Goal: Transaction & Acquisition: Purchase product/service

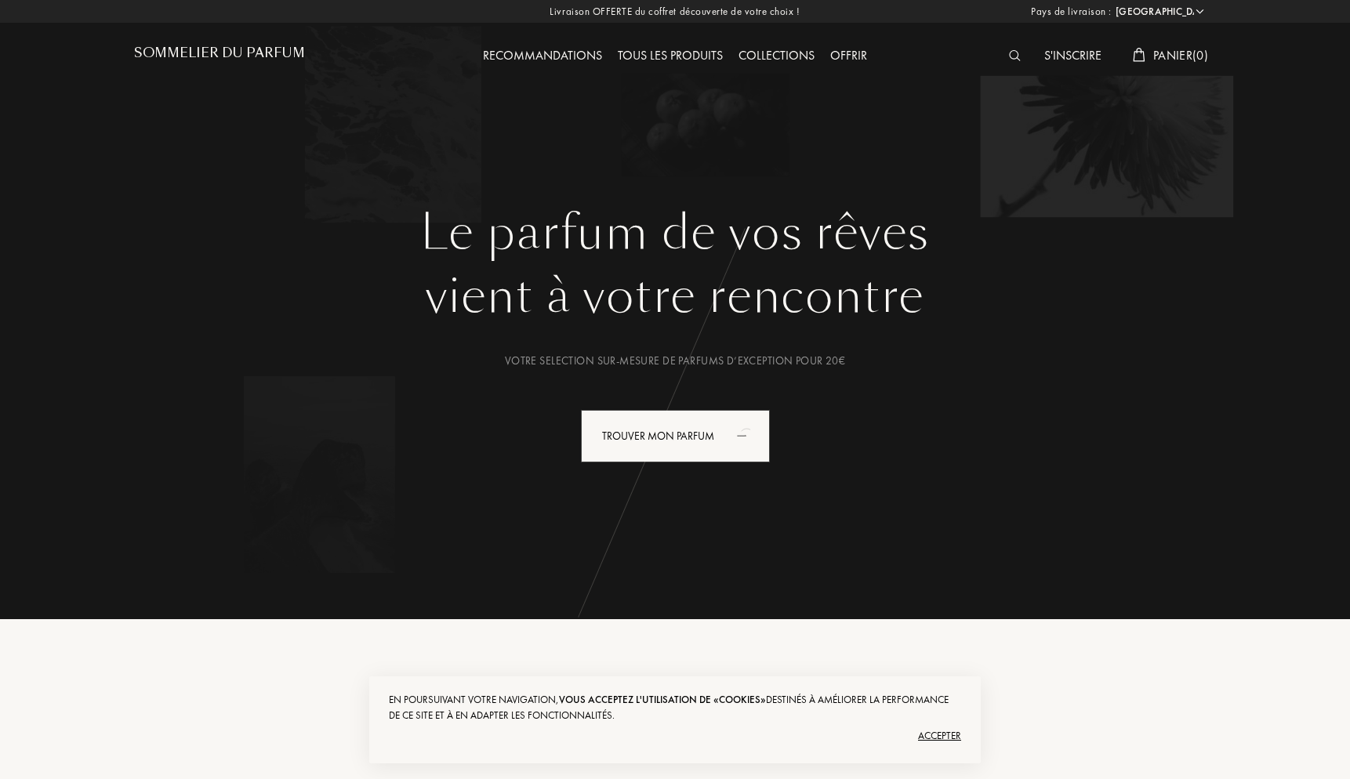
select select "FR"
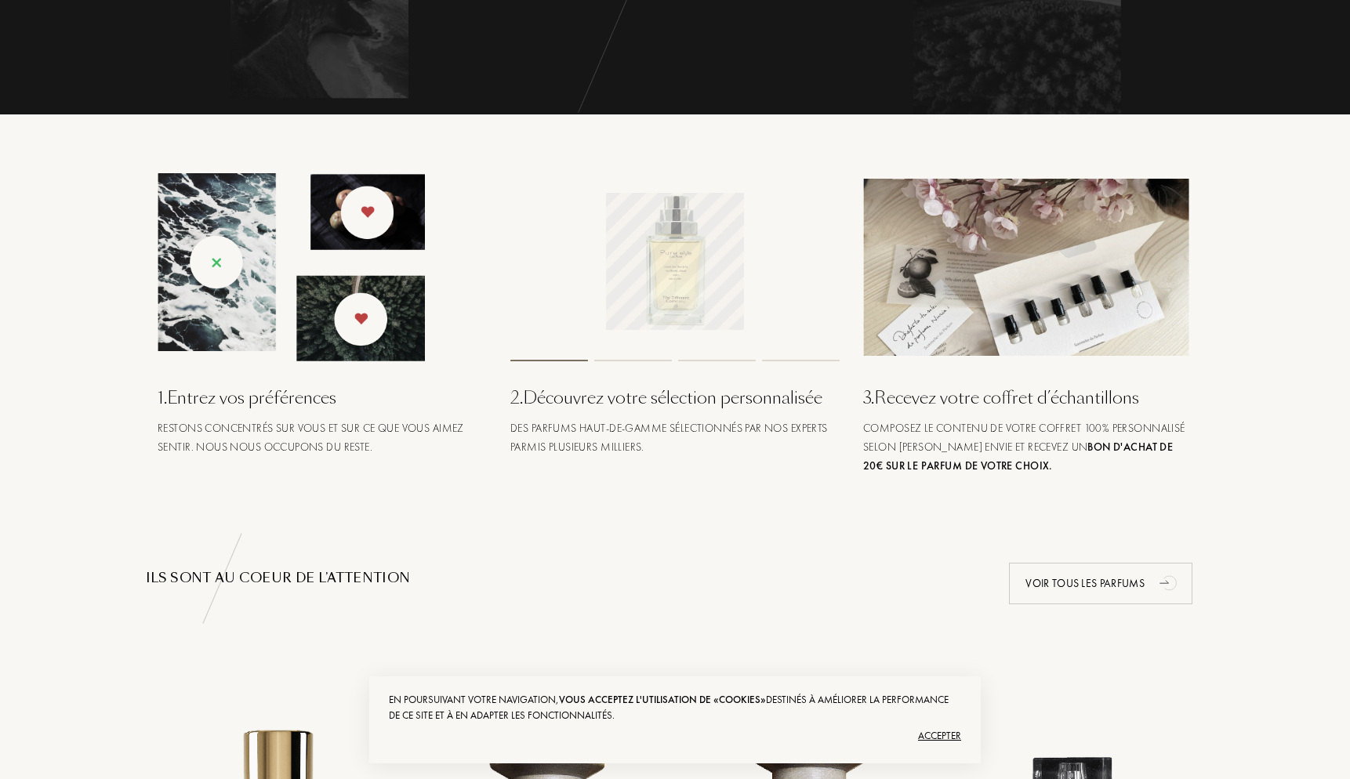
scroll to position [278, 0]
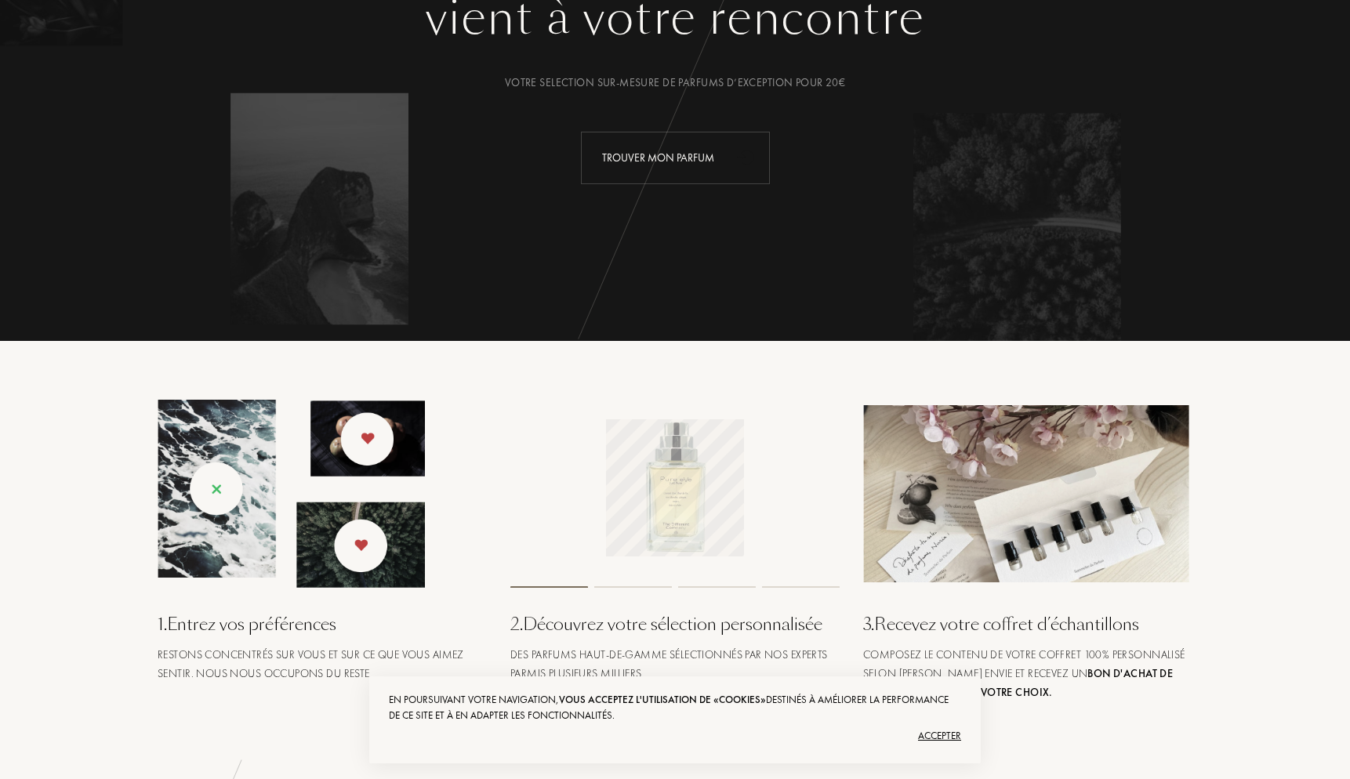
click at [696, 141] on div "Trouver mon parfum" at bounding box center [675, 158] width 189 height 53
click at [648, 157] on div "Trouver mon parfum" at bounding box center [675, 158] width 189 height 53
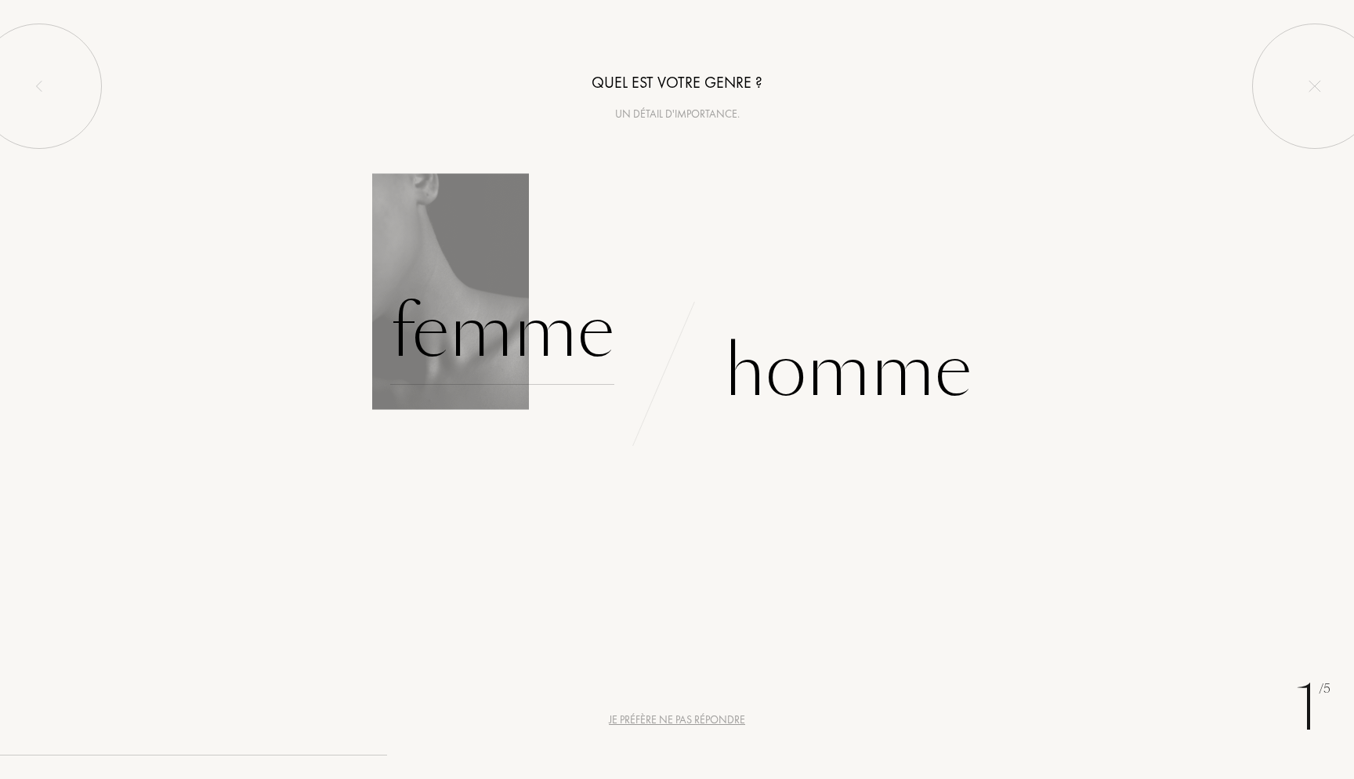
click at [531, 322] on div "Femme" at bounding box center [502, 332] width 224 height 106
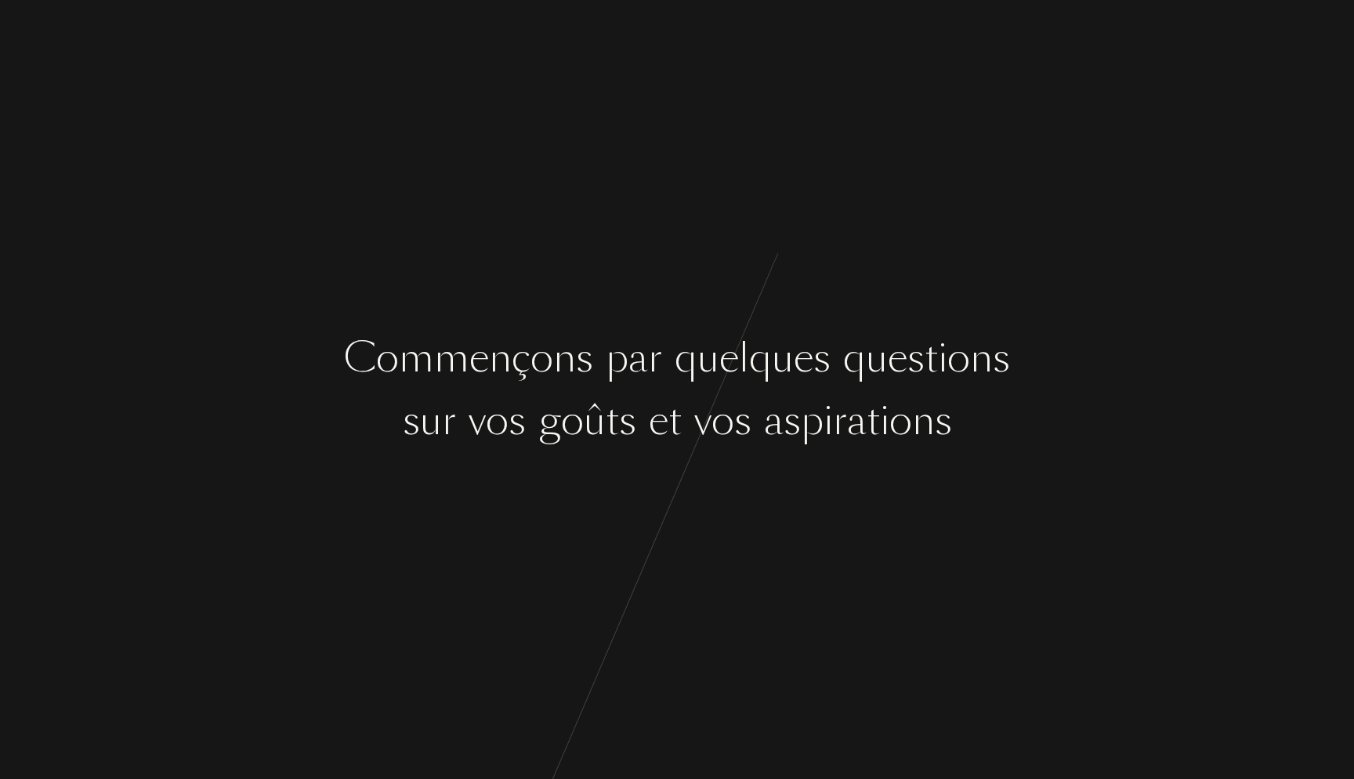
click at [862, 407] on div "a" at bounding box center [857, 421] width 20 height 59
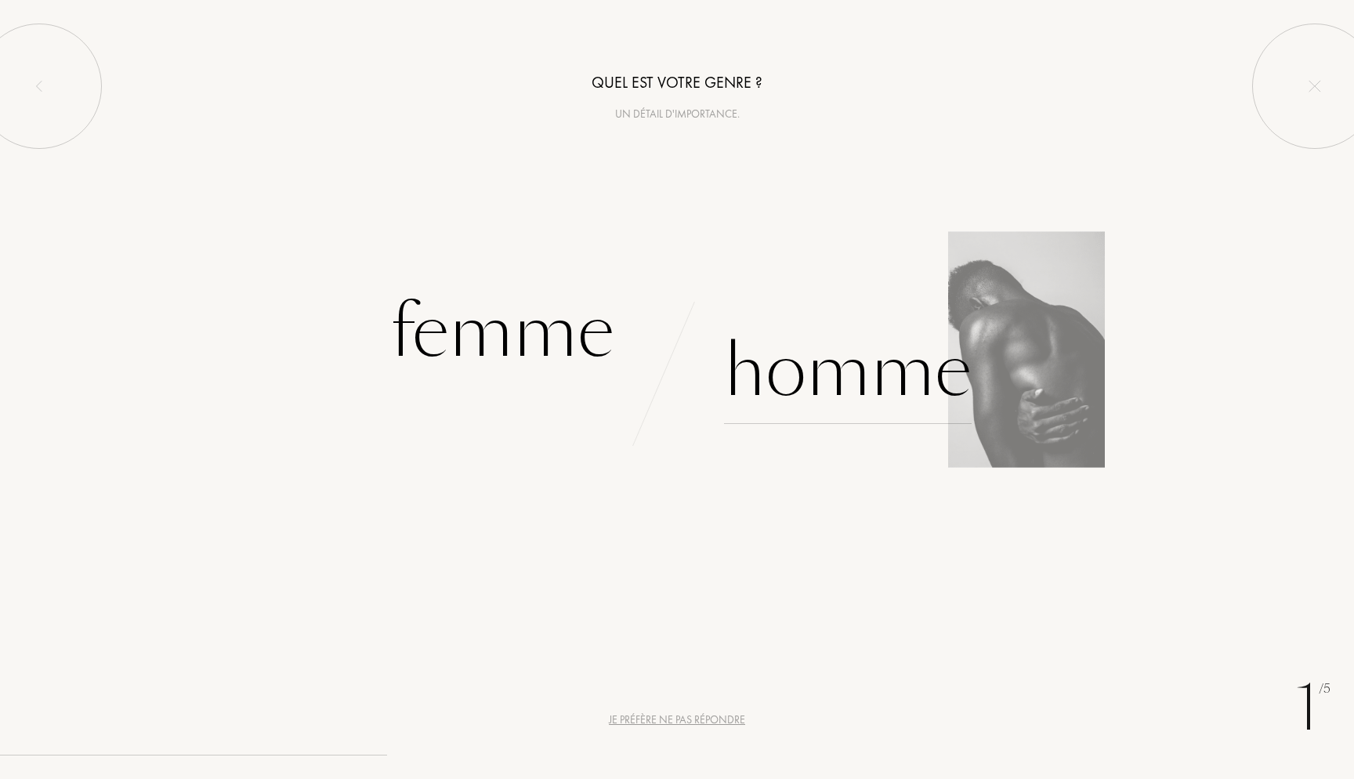
click at [846, 394] on div "Homme" at bounding box center [848, 371] width 248 height 106
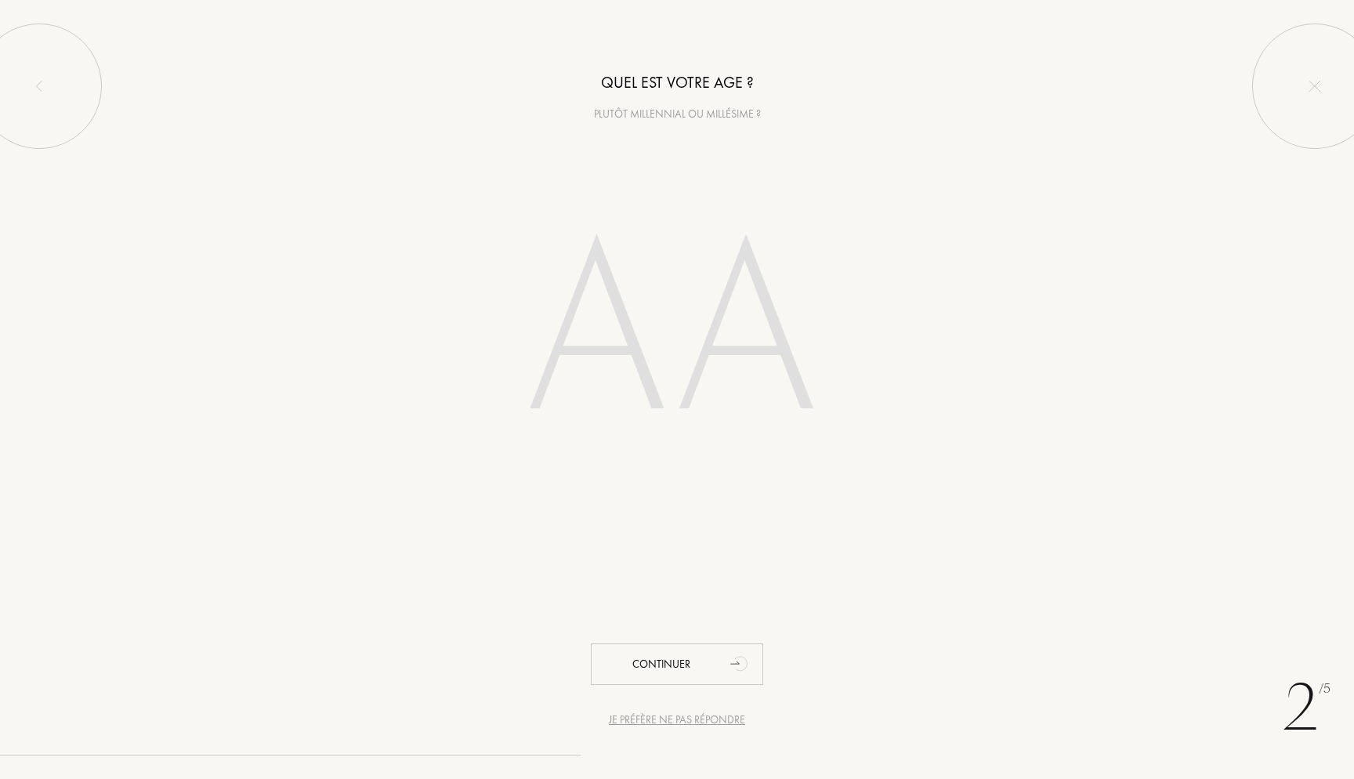
click at [734, 348] on input "number" at bounding box center [677, 335] width 447 height 317
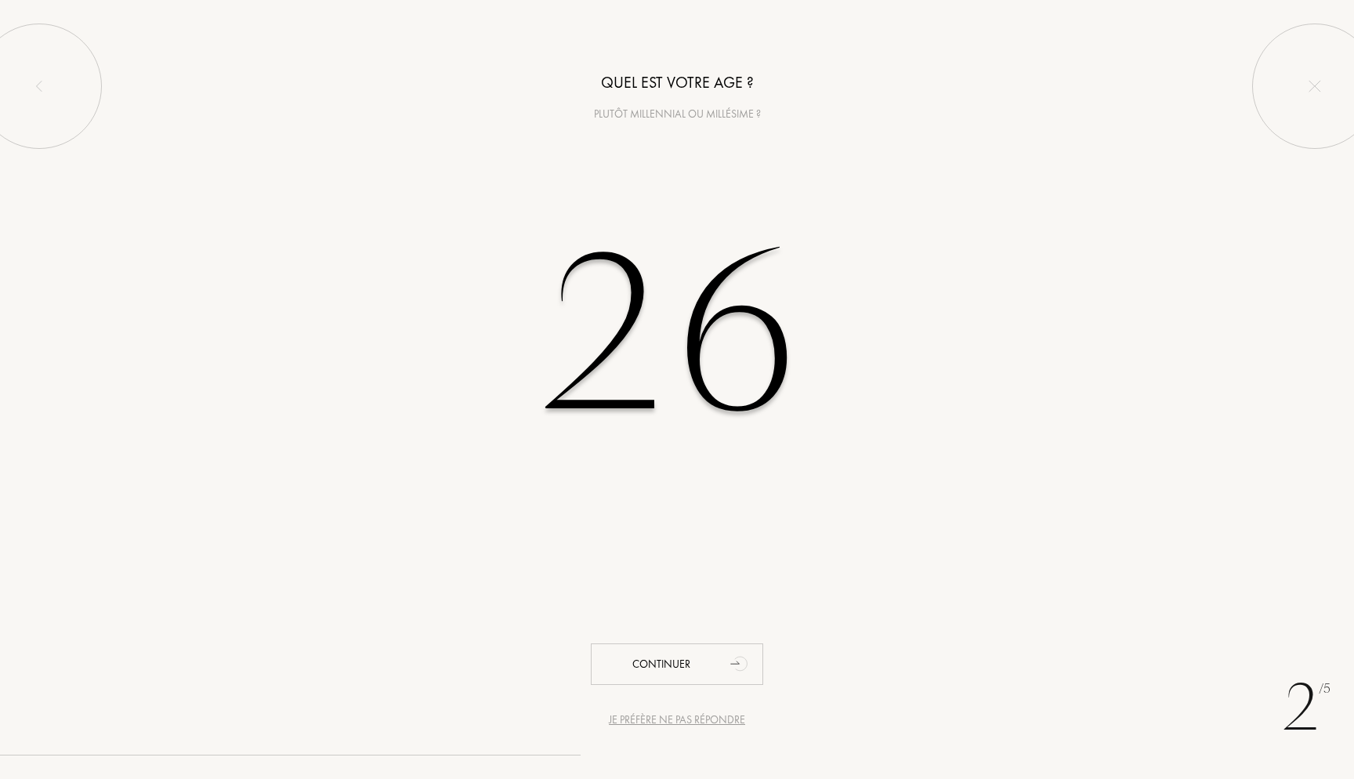
type input "26"
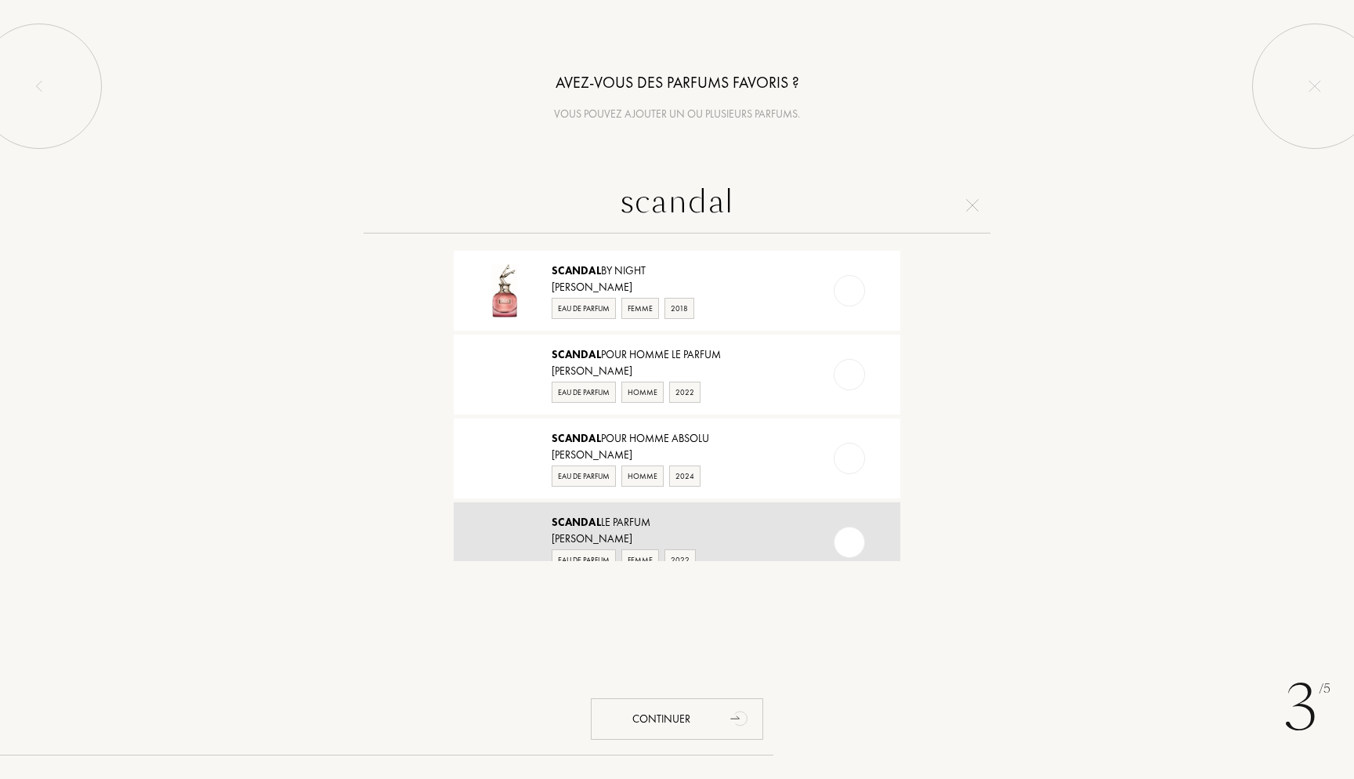
scroll to position [496, 0]
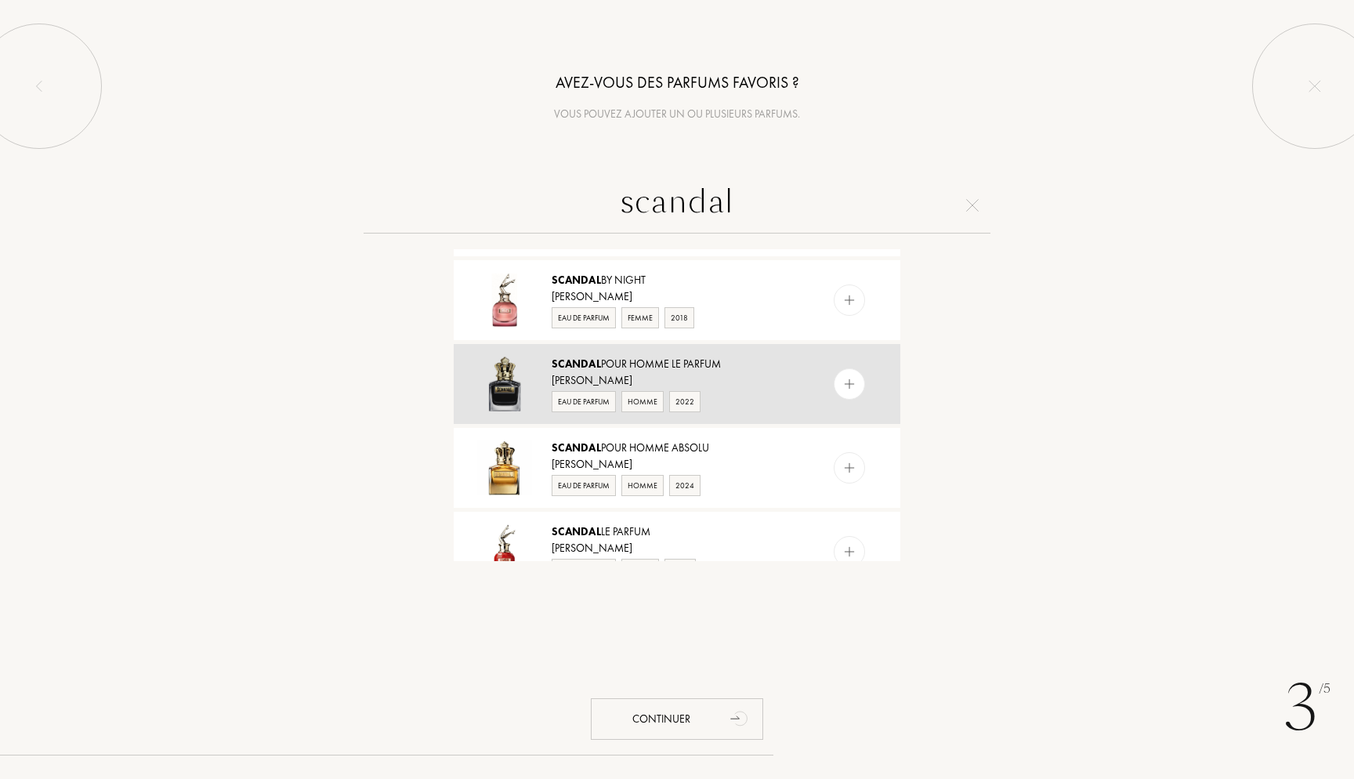
type input "scandal"
click at [641, 388] on div "[PERSON_NAME]" at bounding box center [676, 380] width 249 height 16
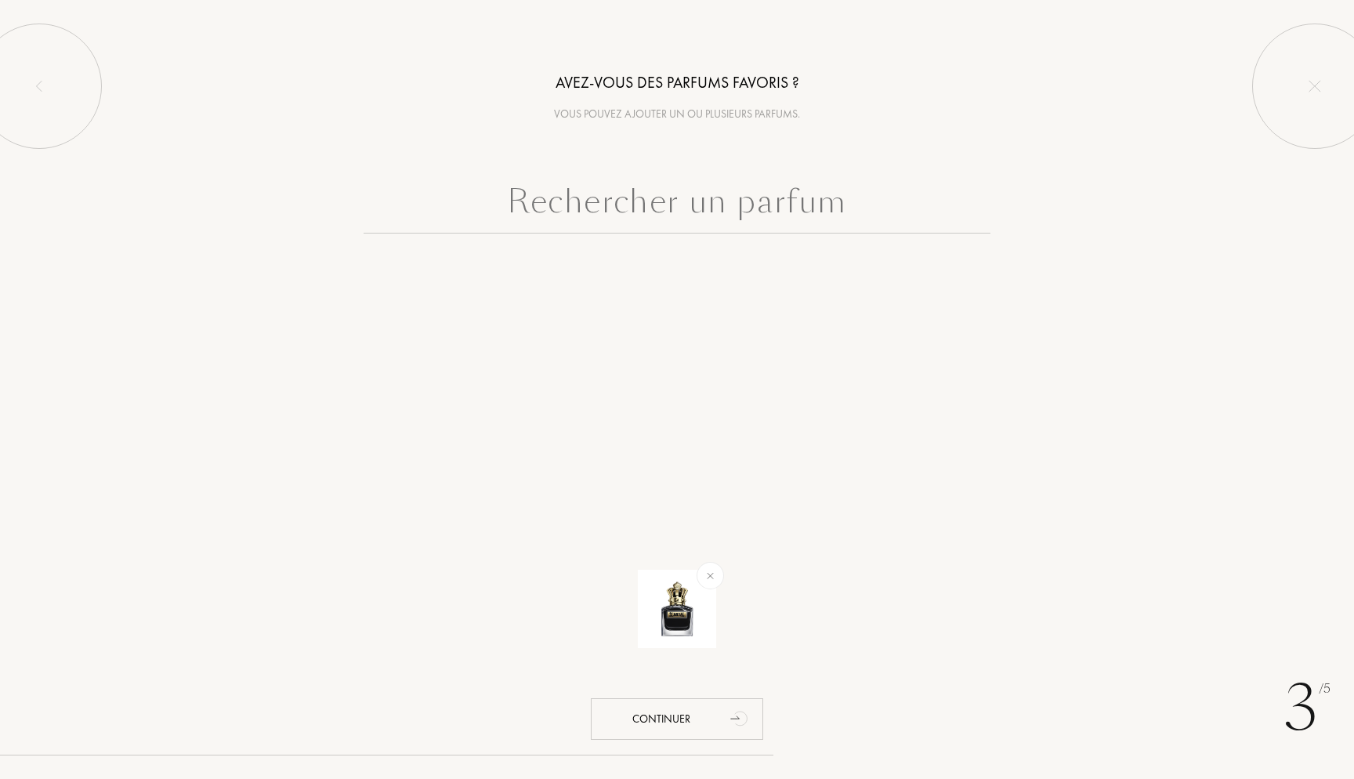
click at [694, 225] on input "text" at bounding box center [677, 205] width 627 height 56
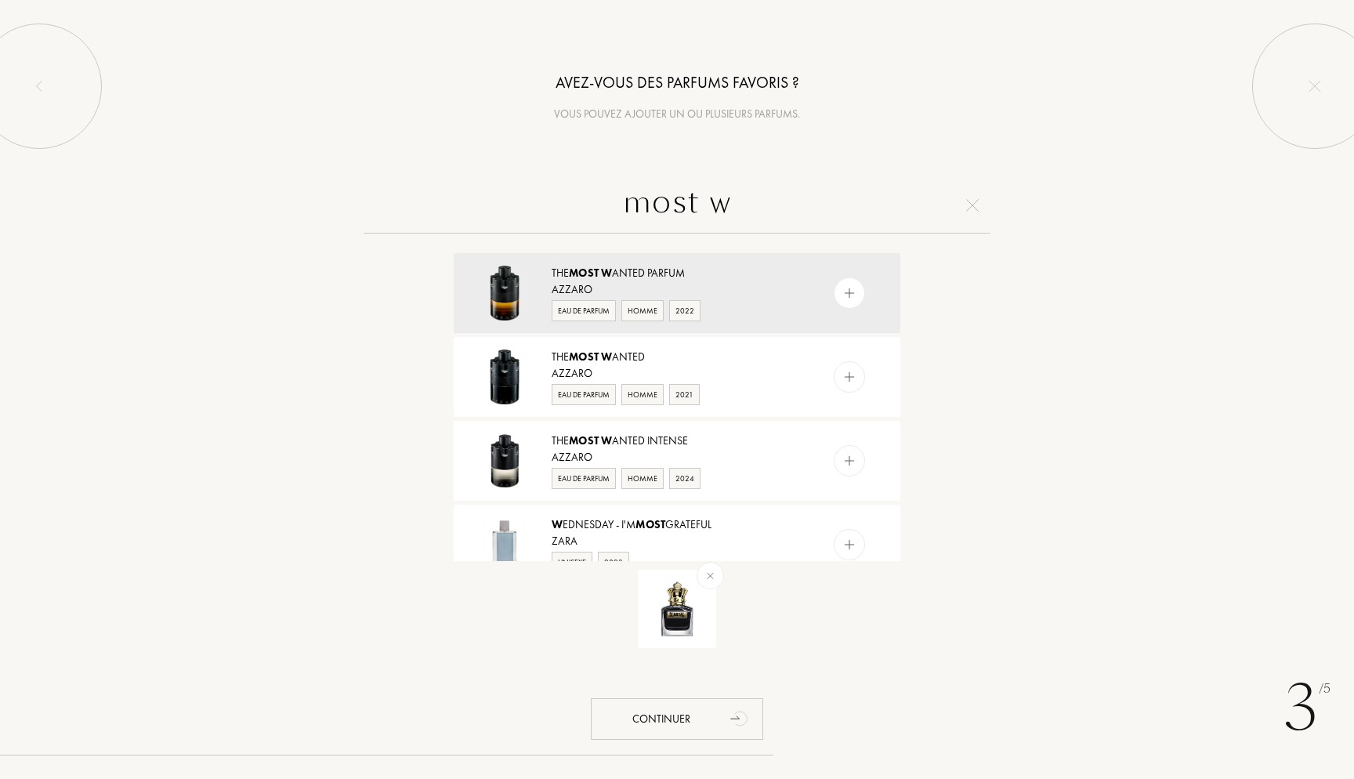
click at [741, 209] on input "most w" at bounding box center [677, 205] width 627 height 56
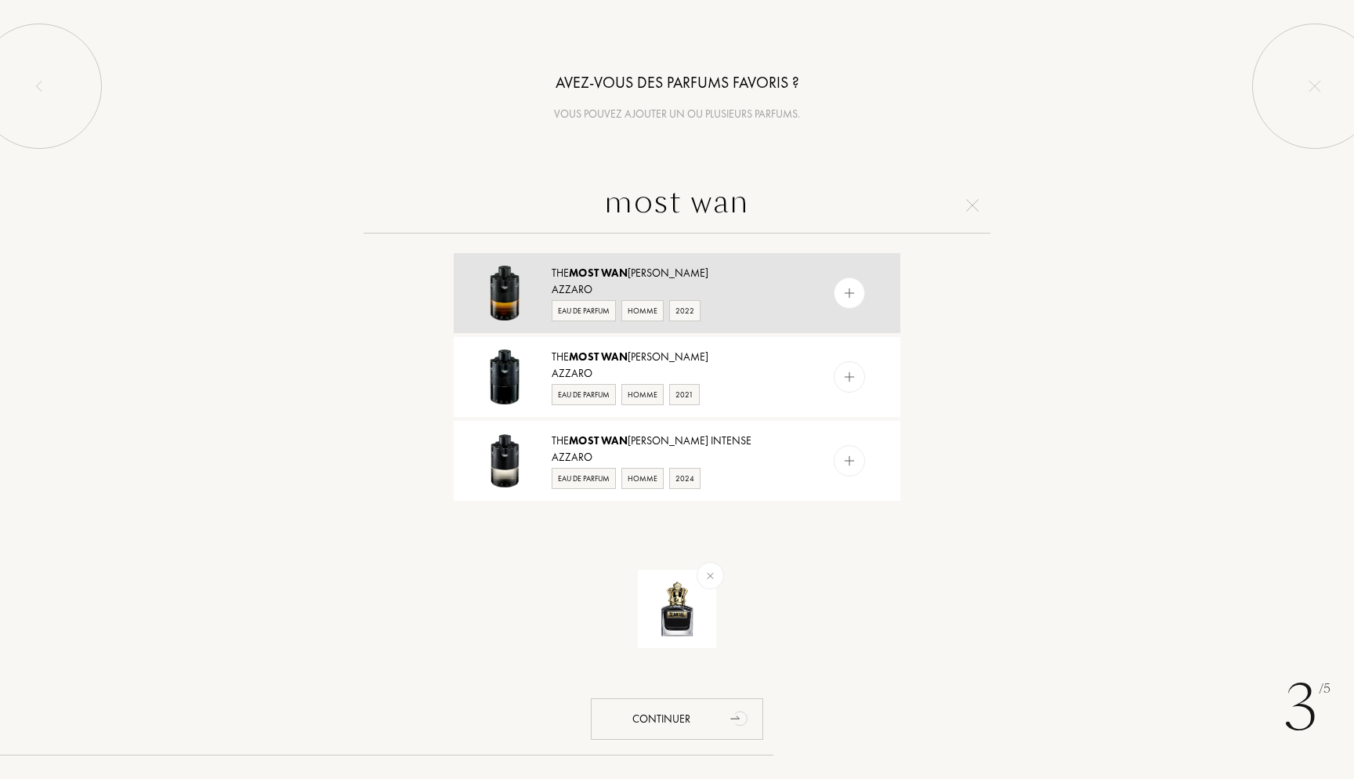
type input "most wan"
click at [665, 282] on div "Azzaro" at bounding box center [676, 289] width 249 height 16
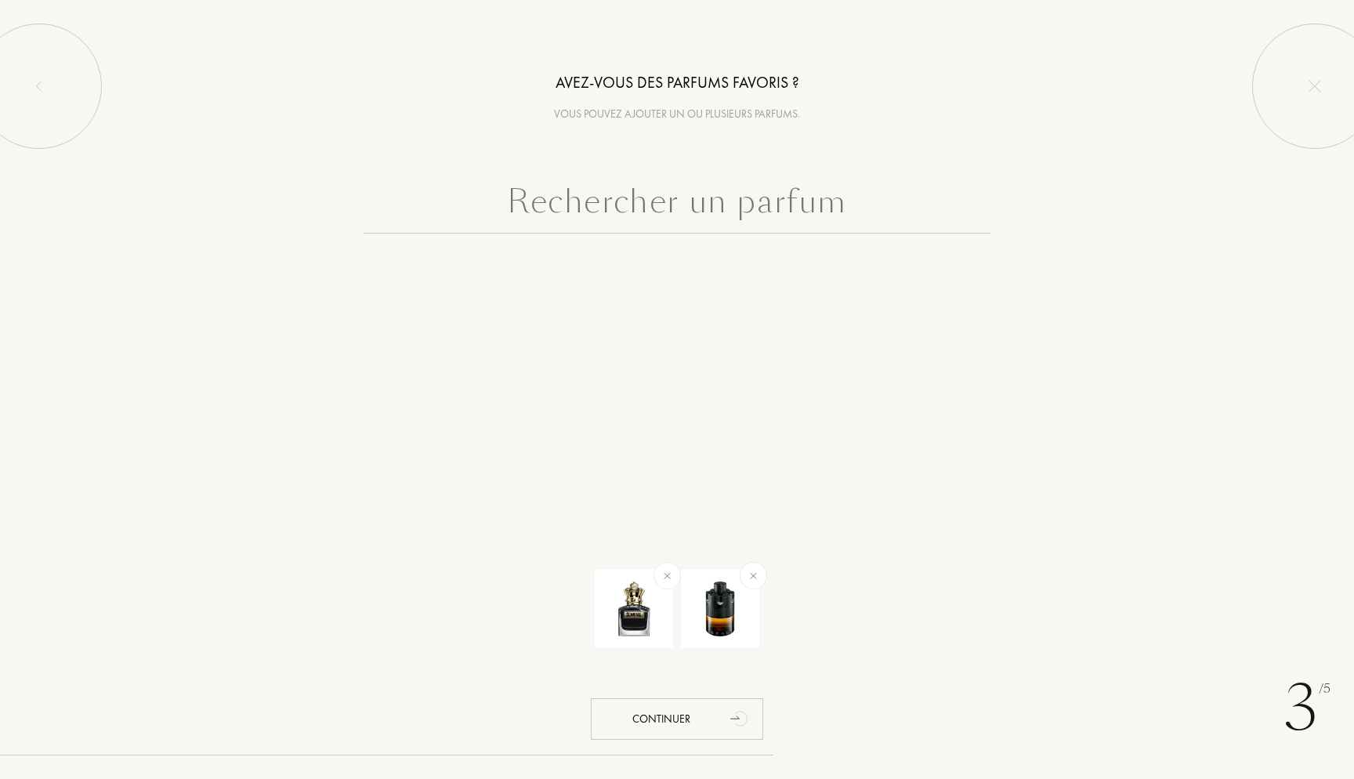
click at [704, 221] on input "text" at bounding box center [677, 205] width 627 height 56
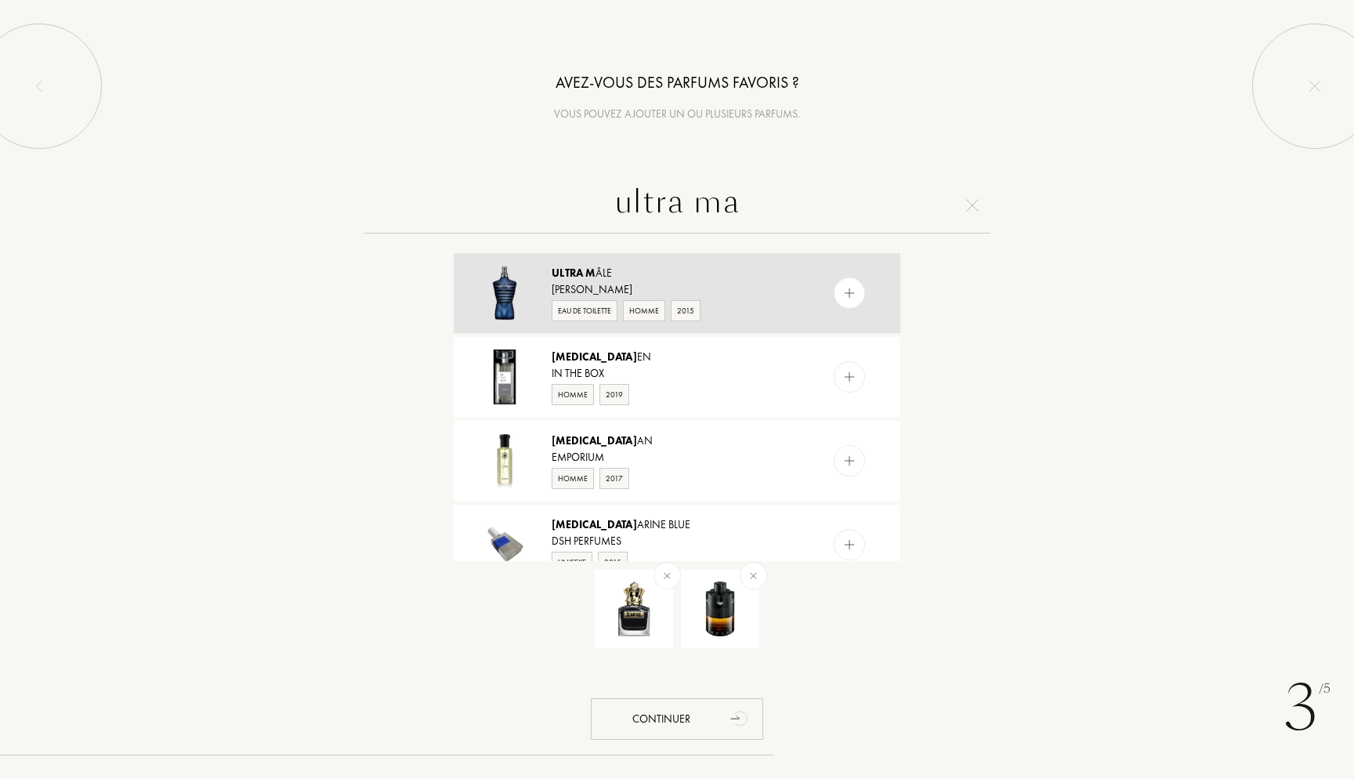
type input "ultra ma"
click at [648, 272] on div "Ultra M âle" at bounding box center [676, 273] width 249 height 16
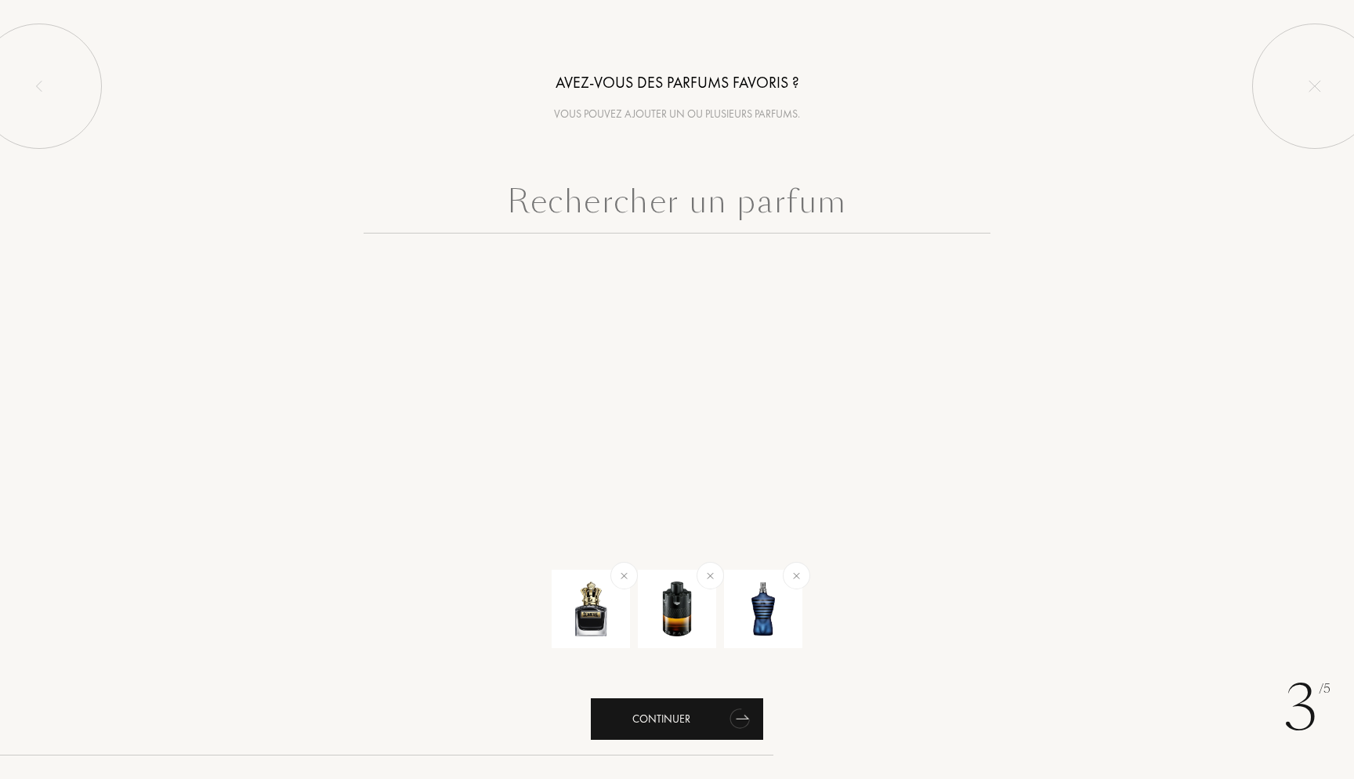
click at [661, 715] on div "Continuer" at bounding box center [677, 719] width 172 height 42
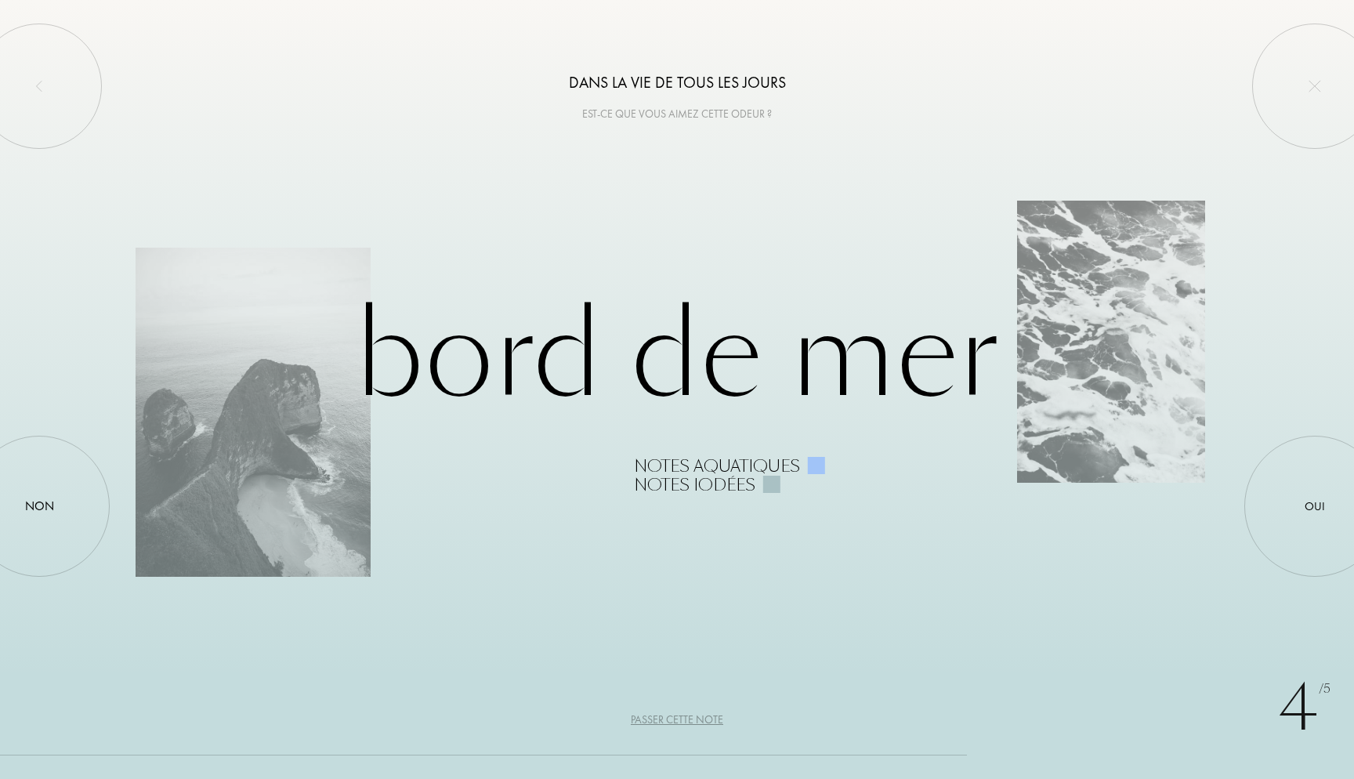
click at [676, 720] on div "Passer cette note" at bounding box center [677, 720] width 92 height 16
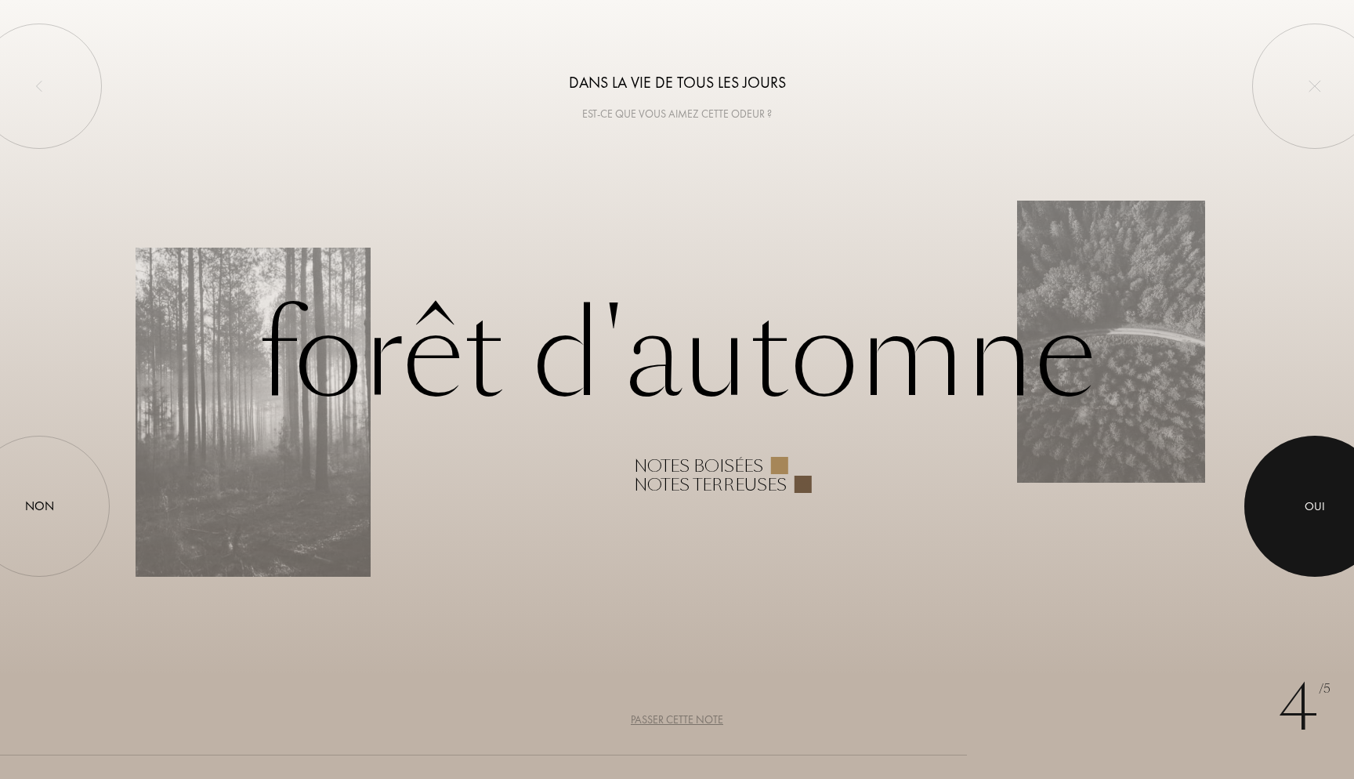
click at [1325, 488] on div at bounding box center [1315, 506] width 141 height 141
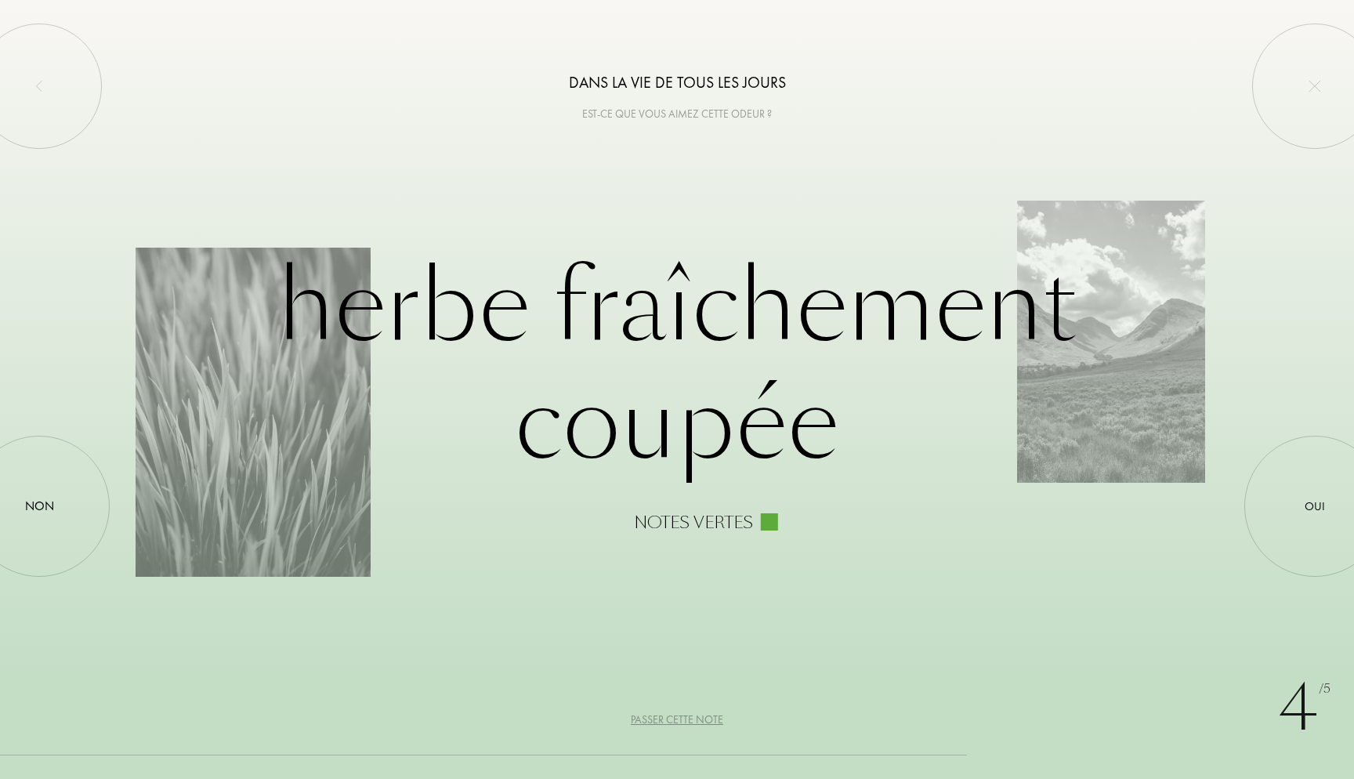
click at [680, 719] on div "Passer cette note" at bounding box center [677, 720] width 92 height 16
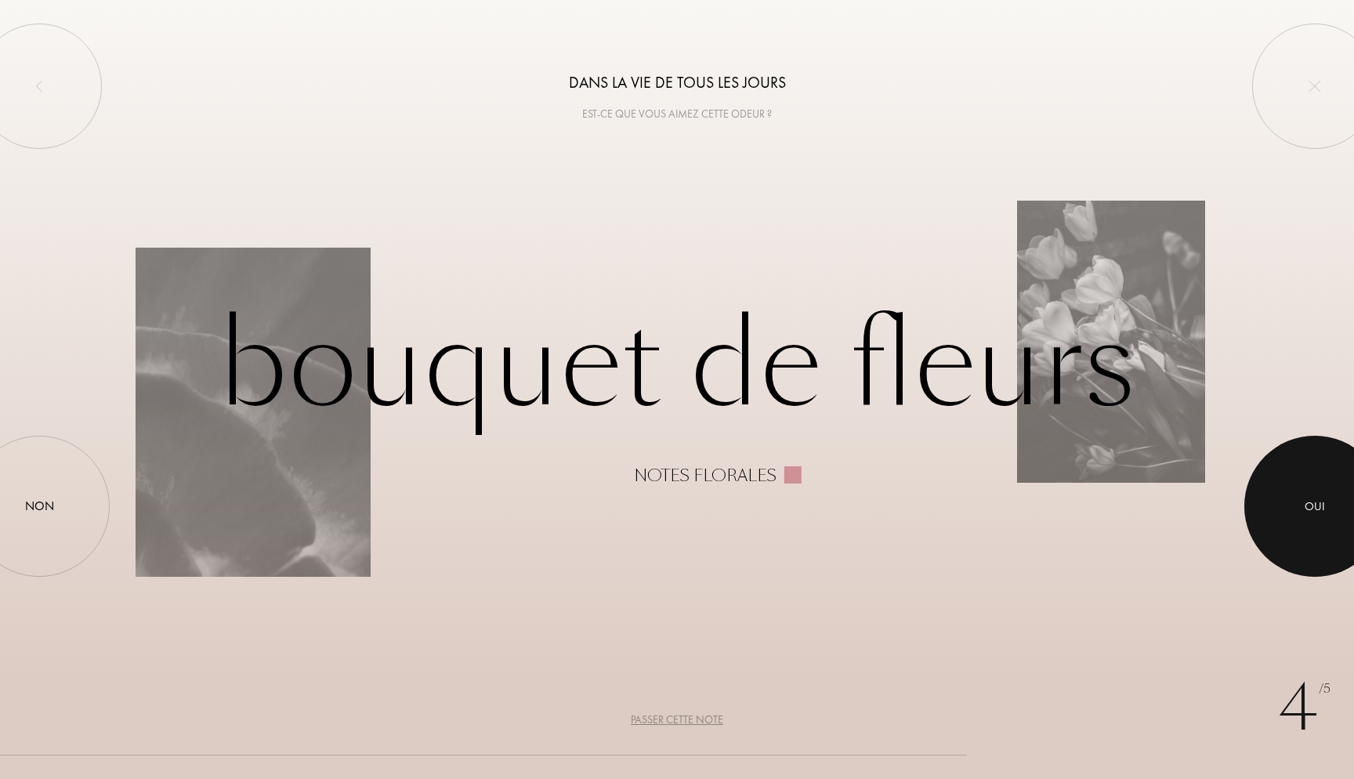
click at [1317, 483] on div at bounding box center [1315, 506] width 141 height 141
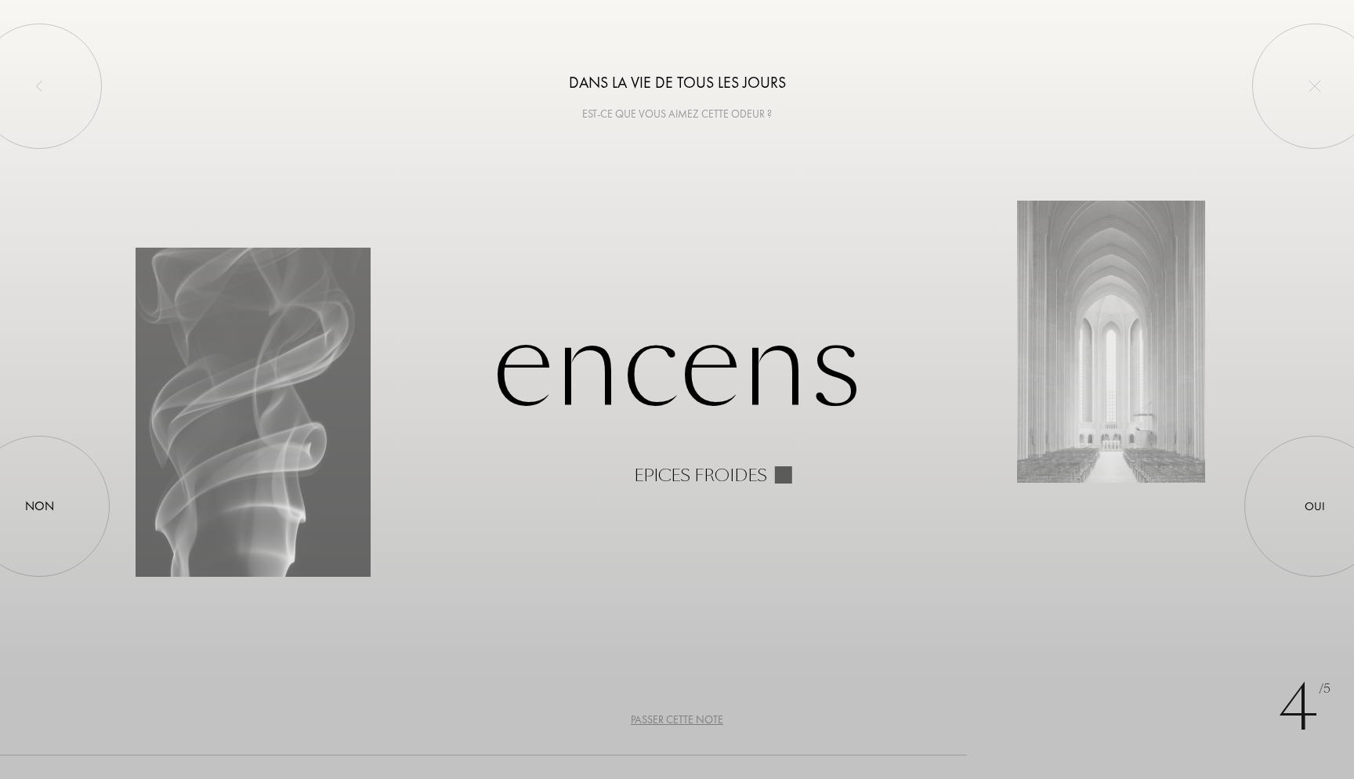
click at [683, 730] on div "4 /5 Dans la vie de tous les jours Est-ce que vous aimez cette odeur ? Encens E…" at bounding box center [677, 389] width 1354 height 779
click at [683, 716] on div "Passer cette note" at bounding box center [677, 720] width 92 height 16
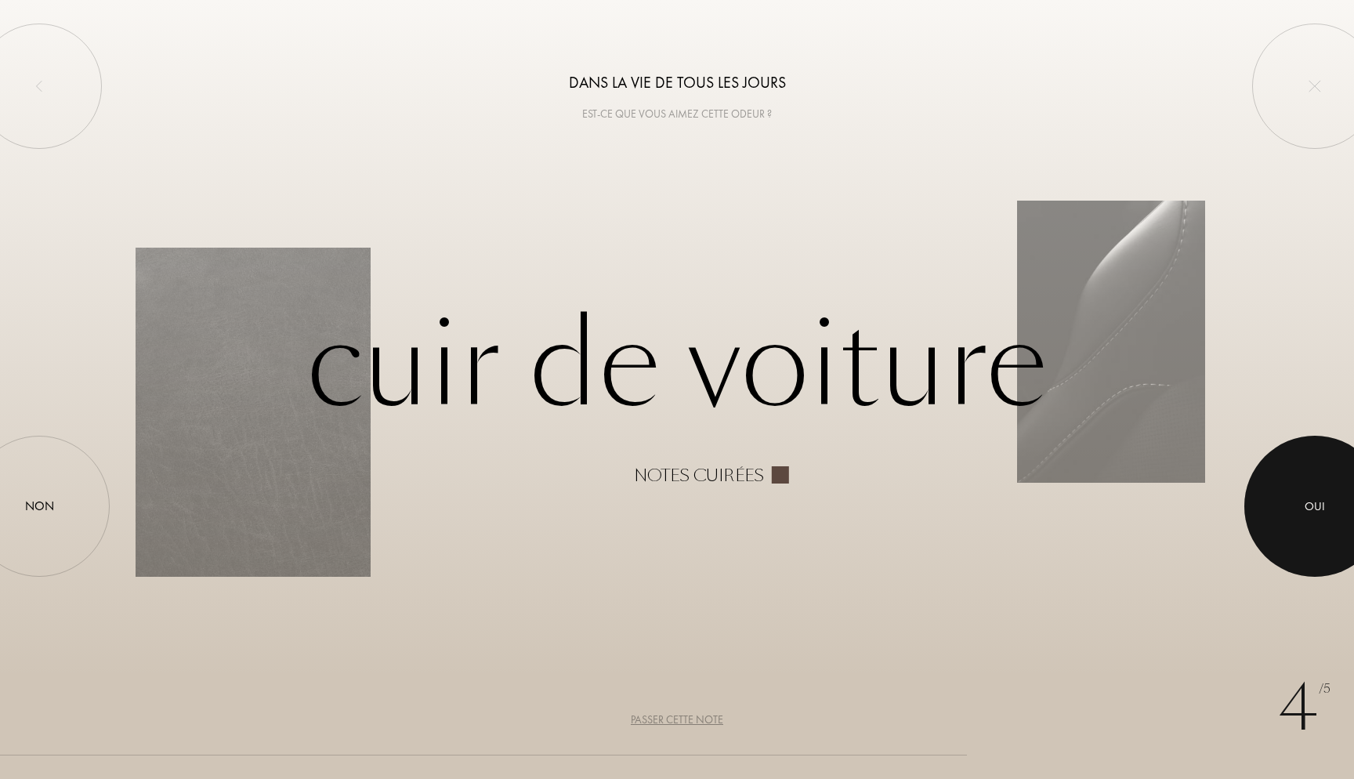
click at [1354, 549] on div at bounding box center [1315, 506] width 141 height 141
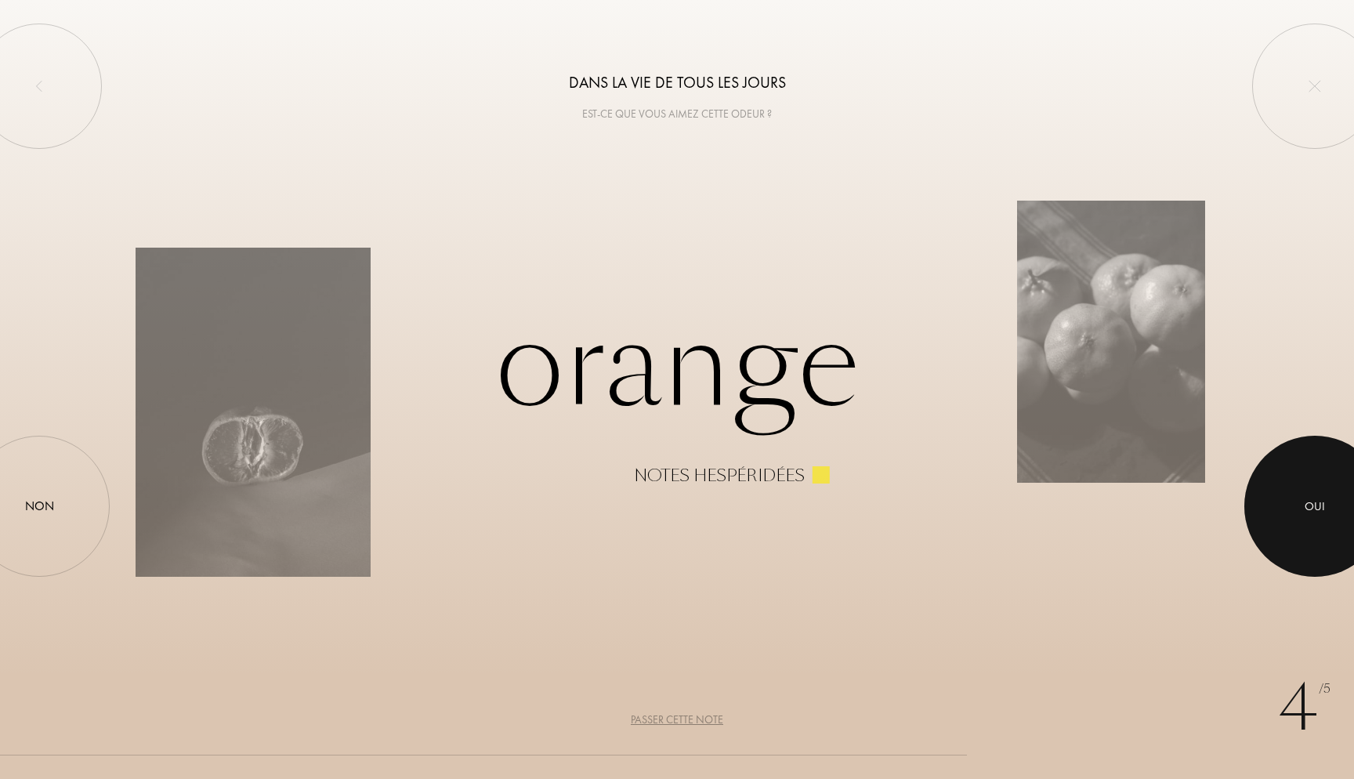
click at [1279, 507] on div at bounding box center [1315, 506] width 141 height 141
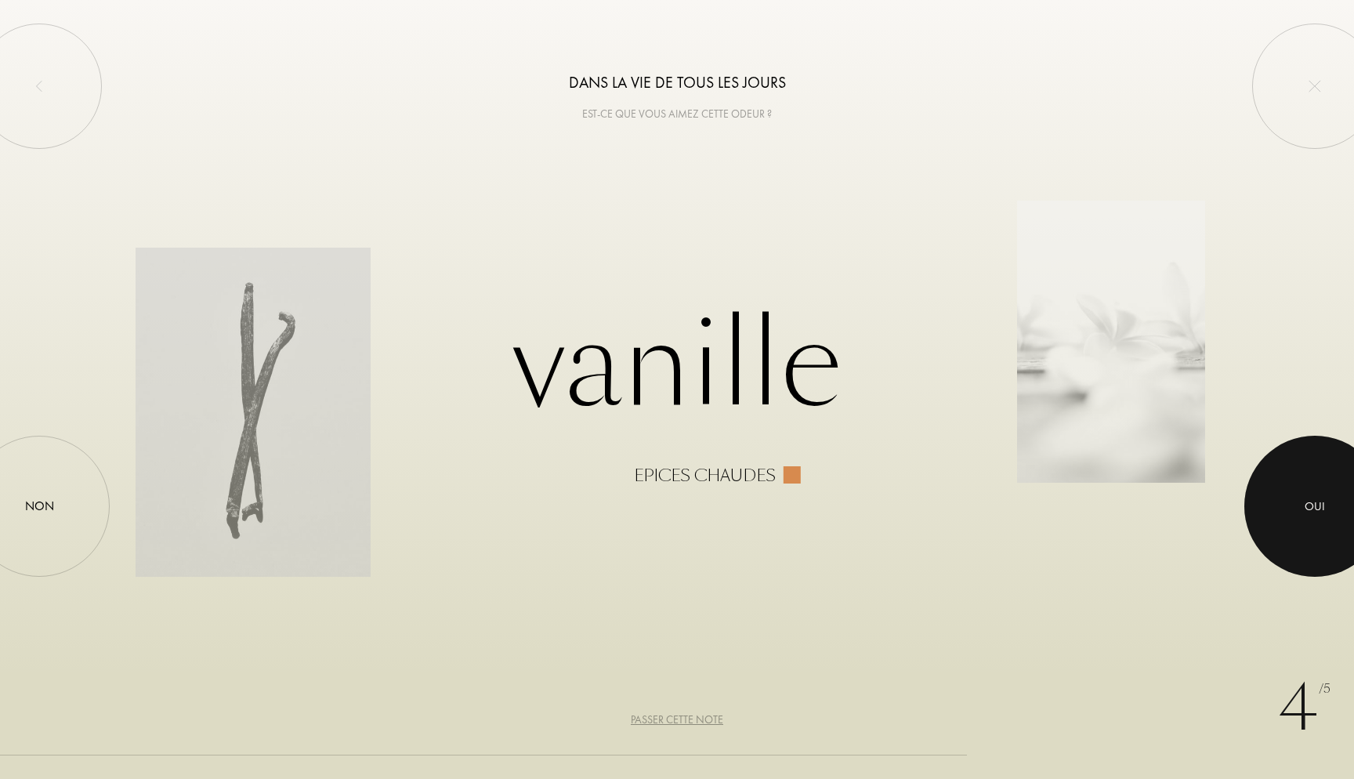
click at [1299, 487] on div at bounding box center [1315, 506] width 141 height 141
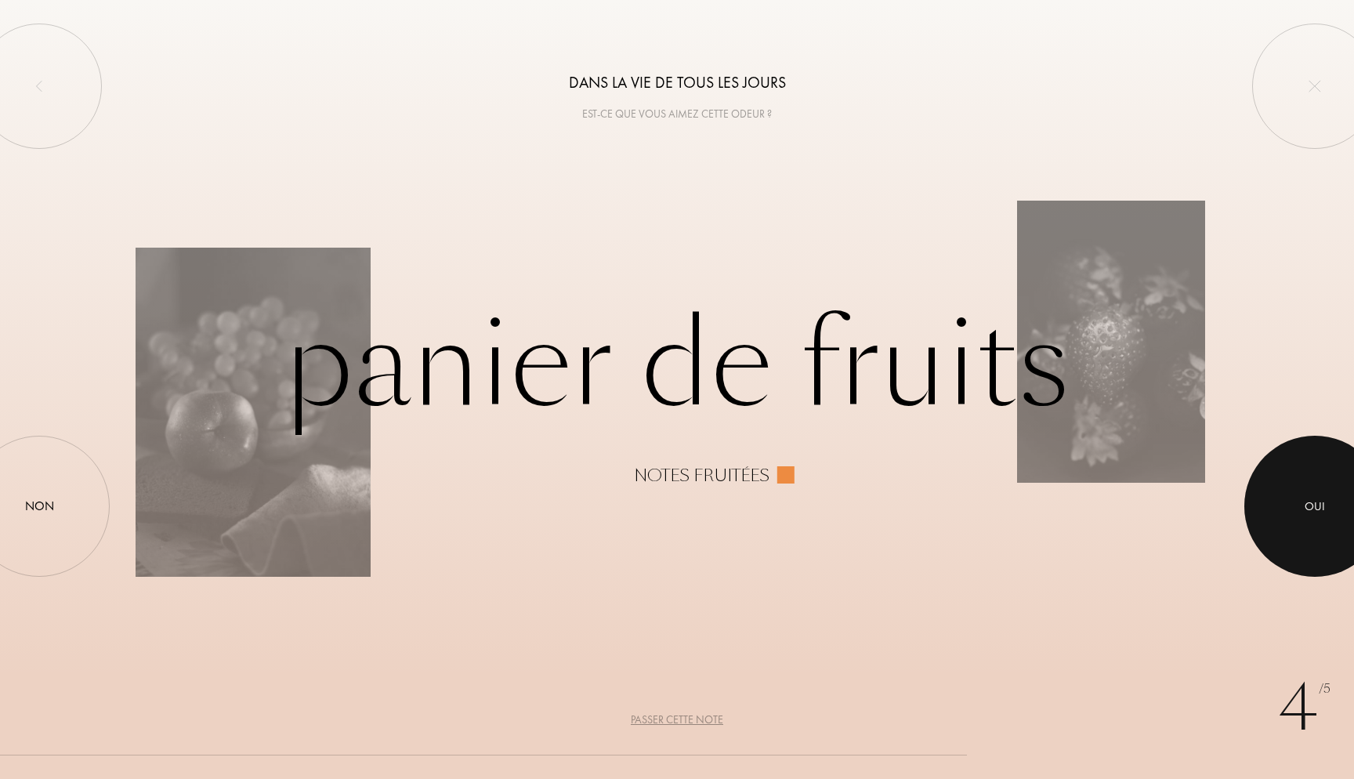
click at [1300, 544] on div at bounding box center [1315, 506] width 141 height 141
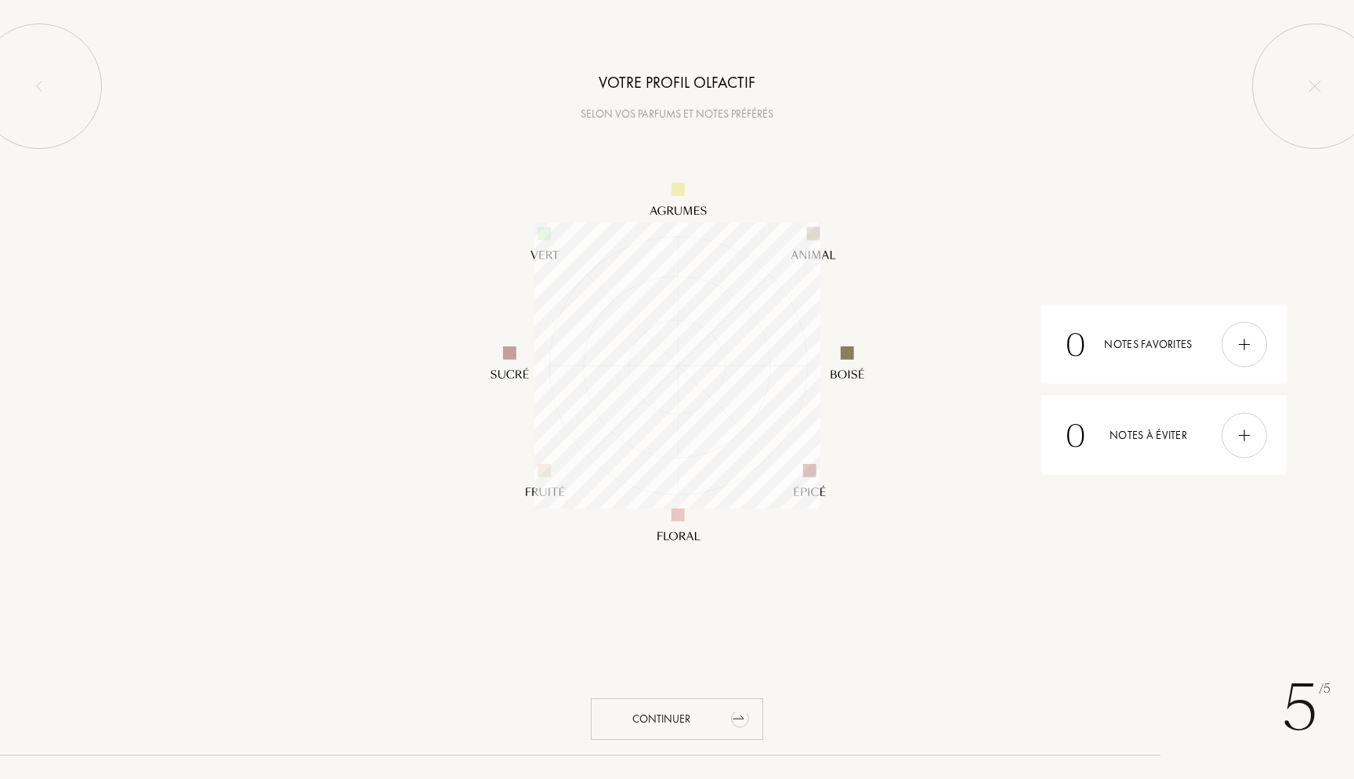
click at [697, 703] on div "Continuer" at bounding box center [677, 719] width 172 height 42
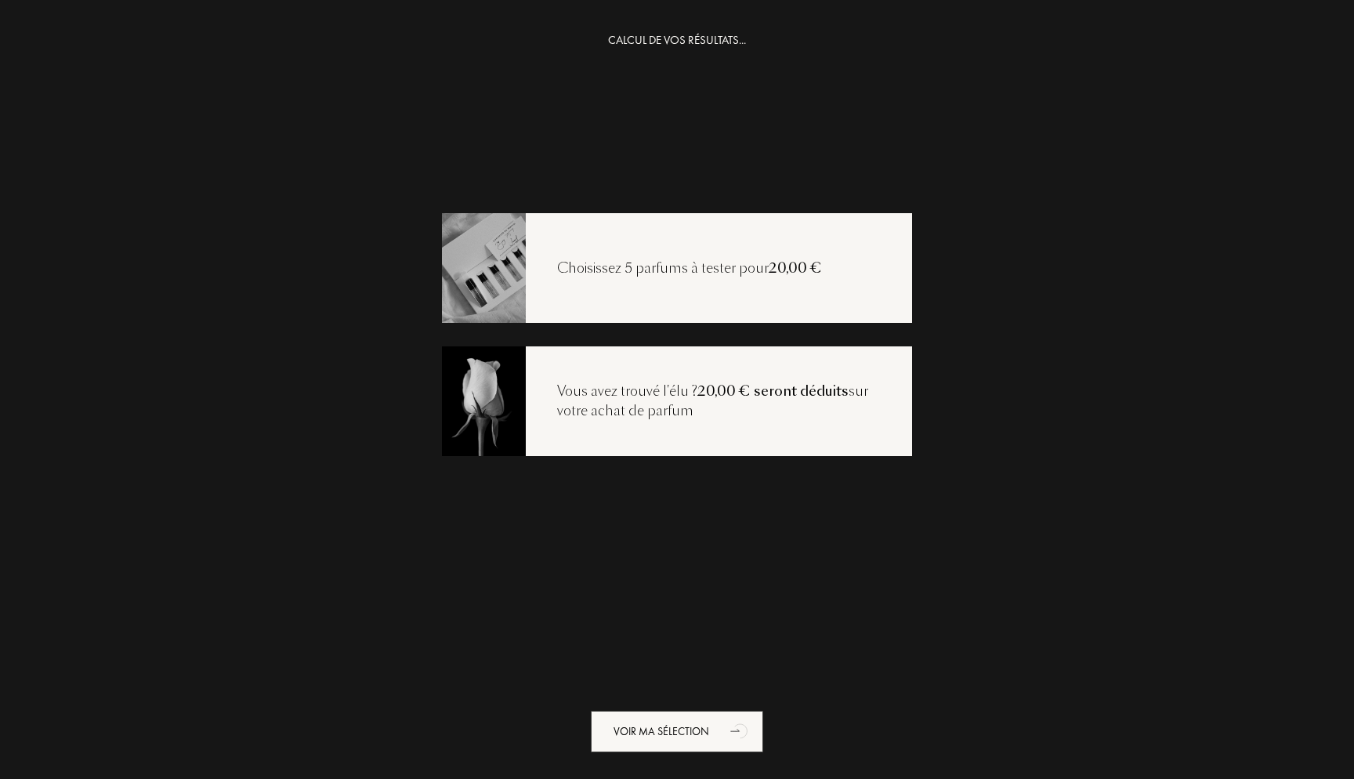
click at [731, 246] on div "Choisissez 5 parfums à tester pour 20,00 €" at bounding box center [677, 268] width 470 height 110
click at [639, 734] on div "Voir ma sélection" at bounding box center [677, 732] width 172 height 42
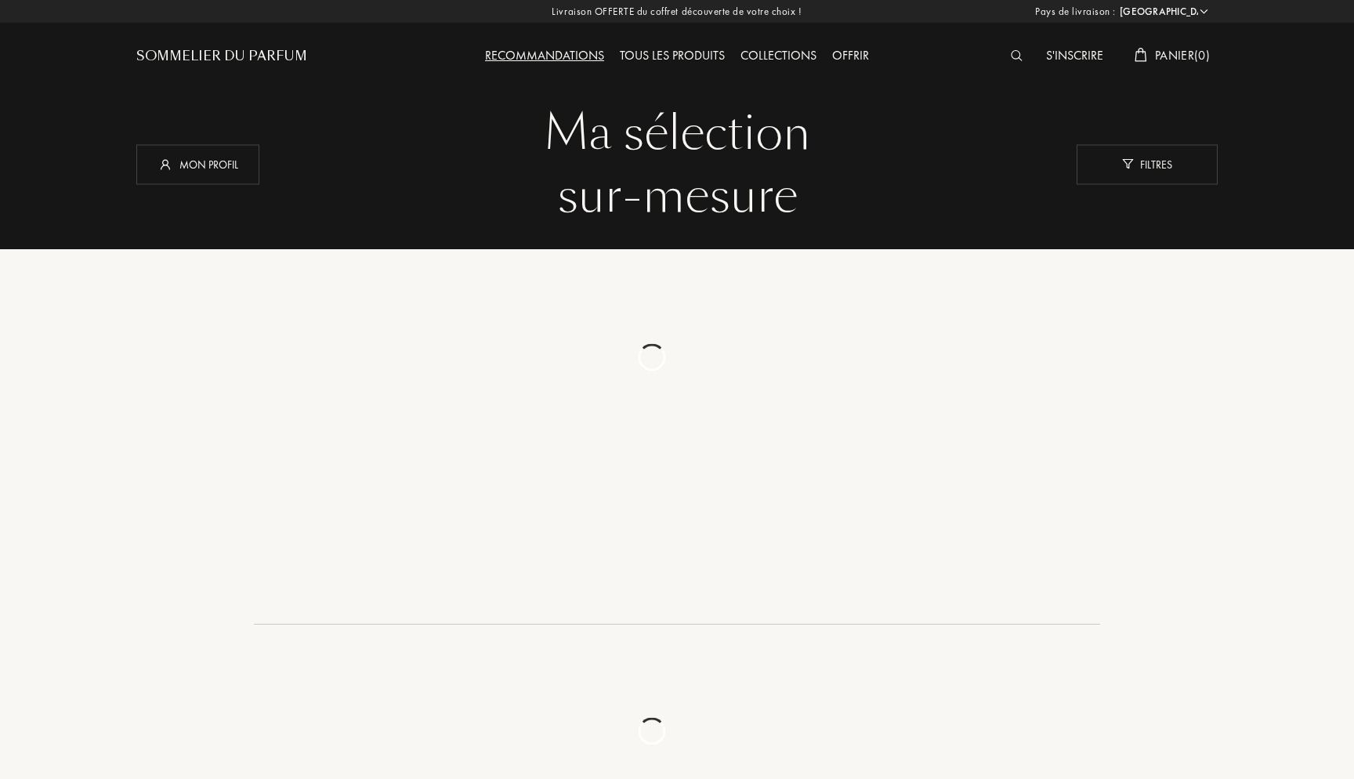
select select "FR"
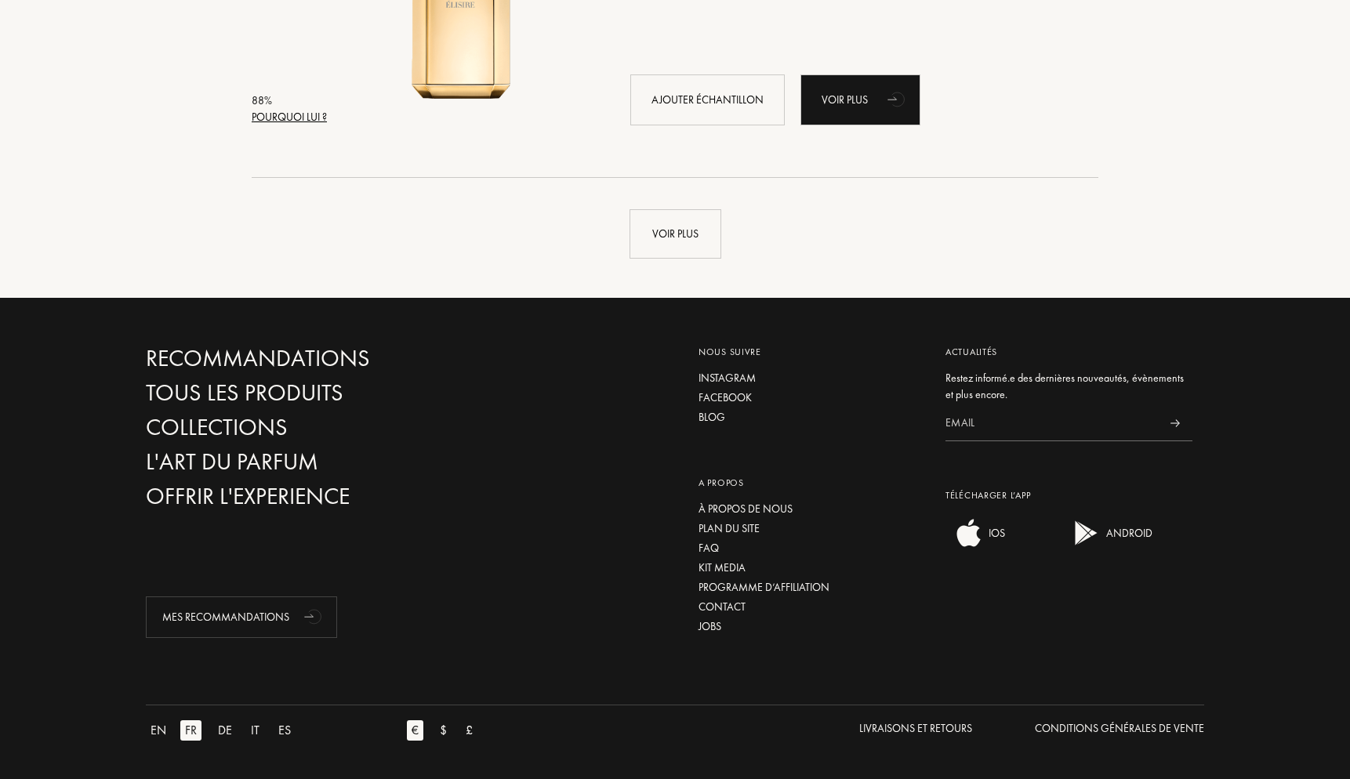
scroll to position [3815, 0]
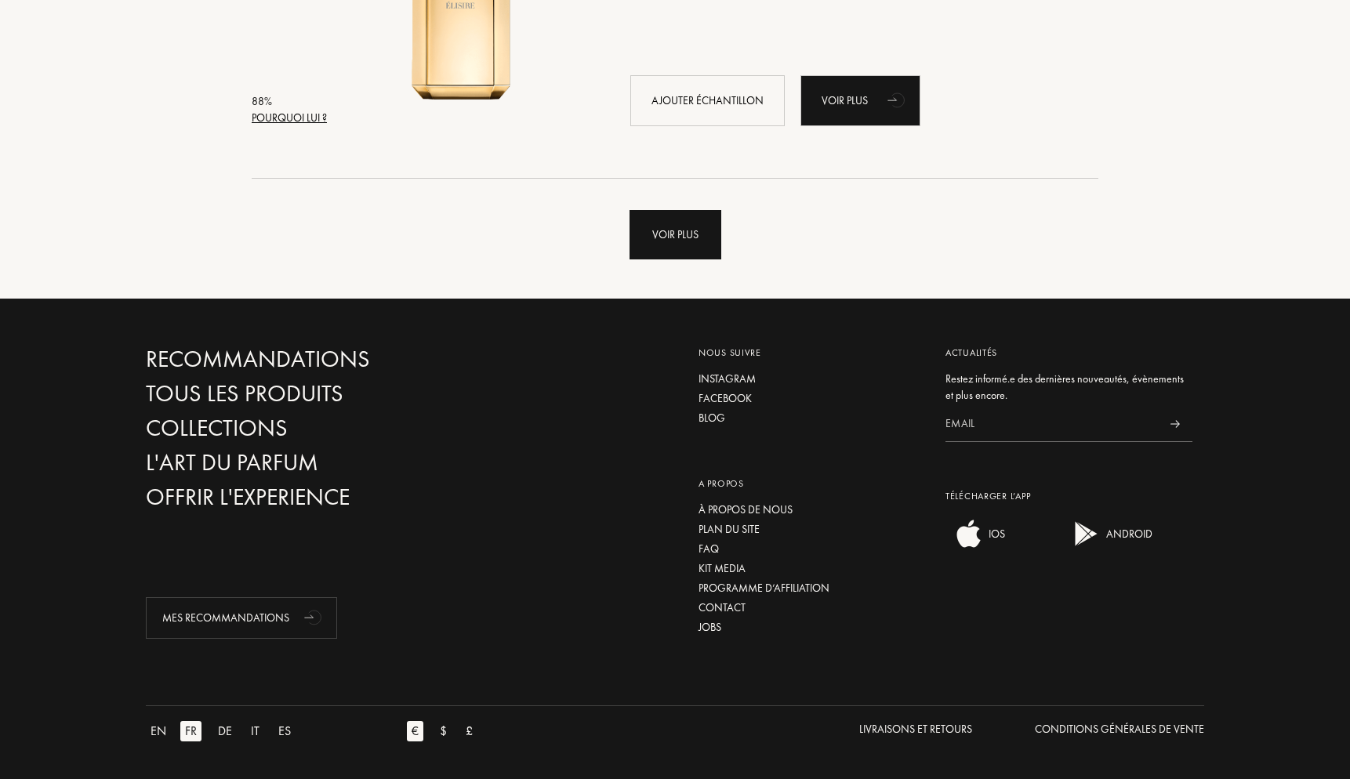
click at [693, 215] on div "Voir plus" at bounding box center [675, 234] width 92 height 49
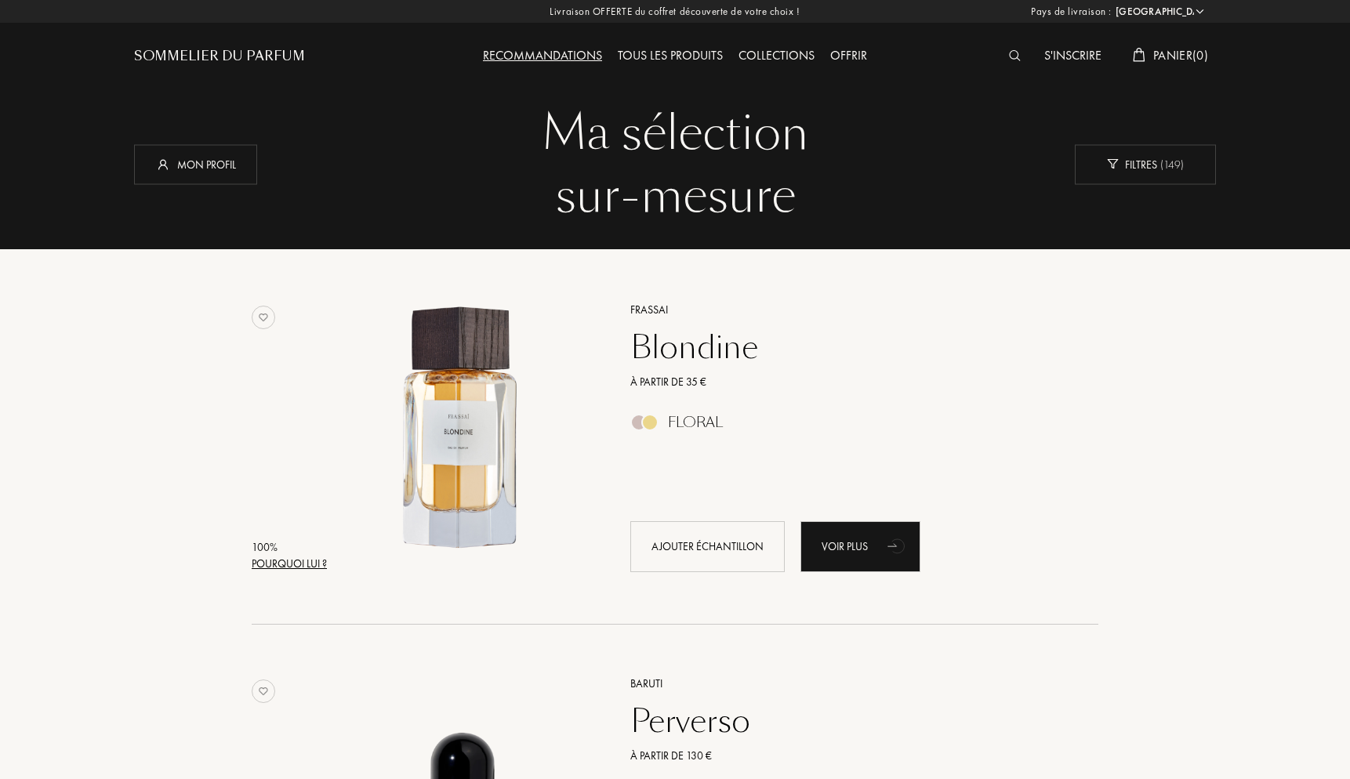
scroll to position [0, 0]
click at [211, 165] on div "Mon profil" at bounding box center [195, 164] width 123 height 40
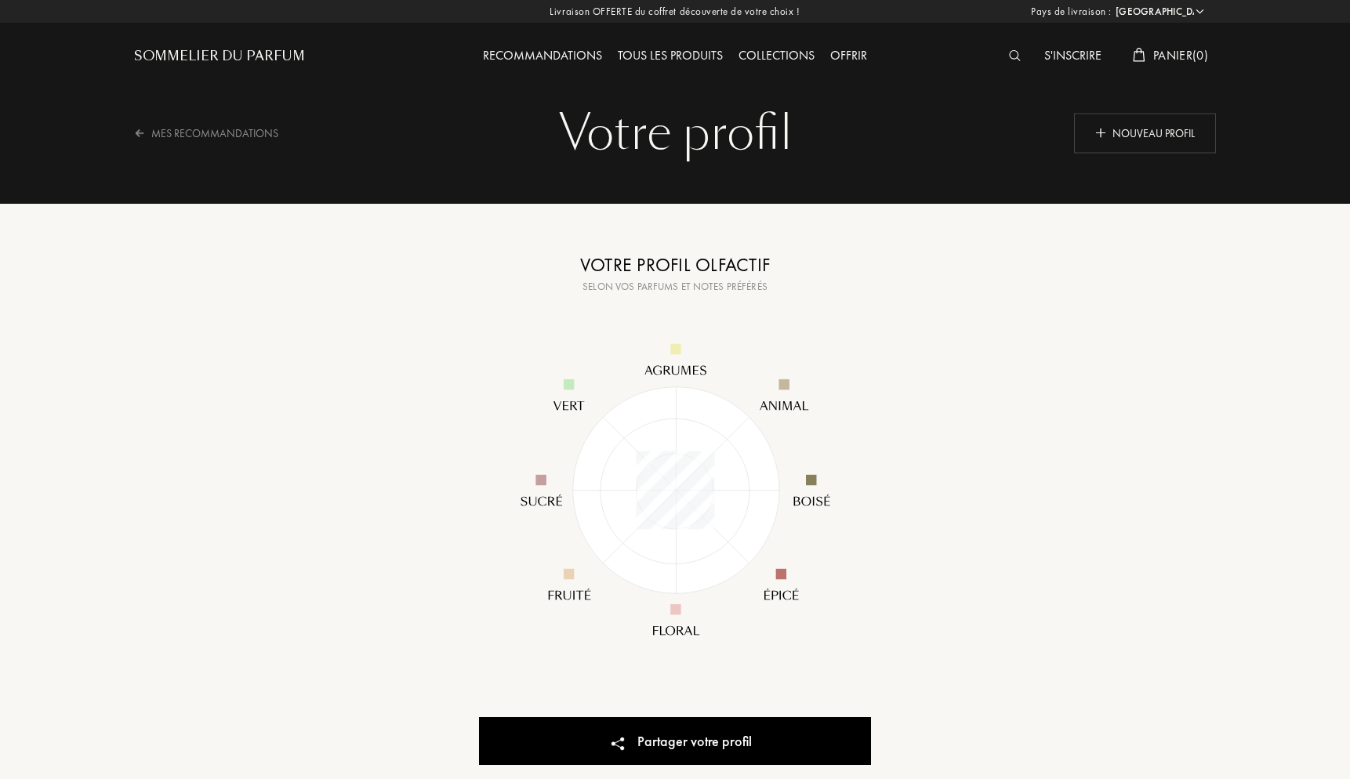
select select "FR"
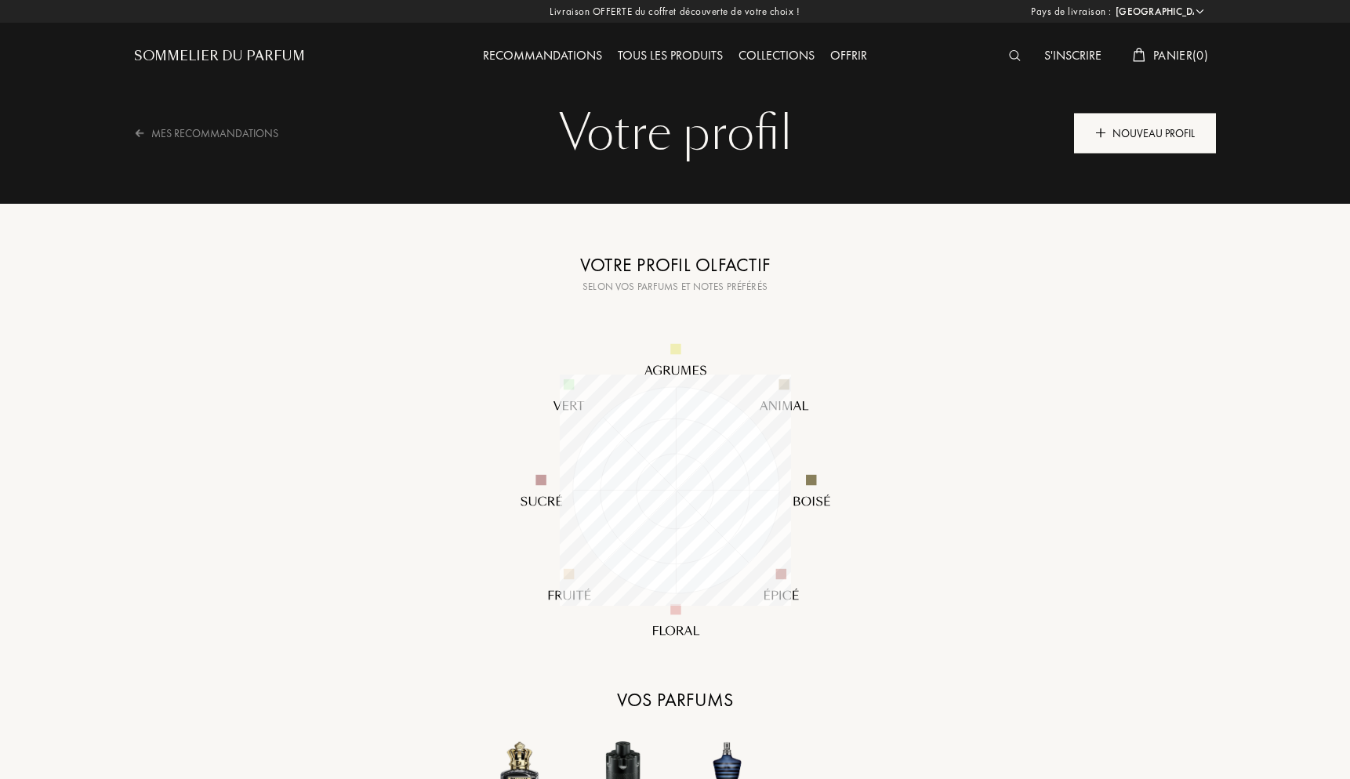
click at [1168, 141] on div "Nouveau profil" at bounding box center [1145, 133] width 142 height 40
click at [1064, 58] on div "S'inscrire" at bounding box center [1072, 56] width 73 height 20
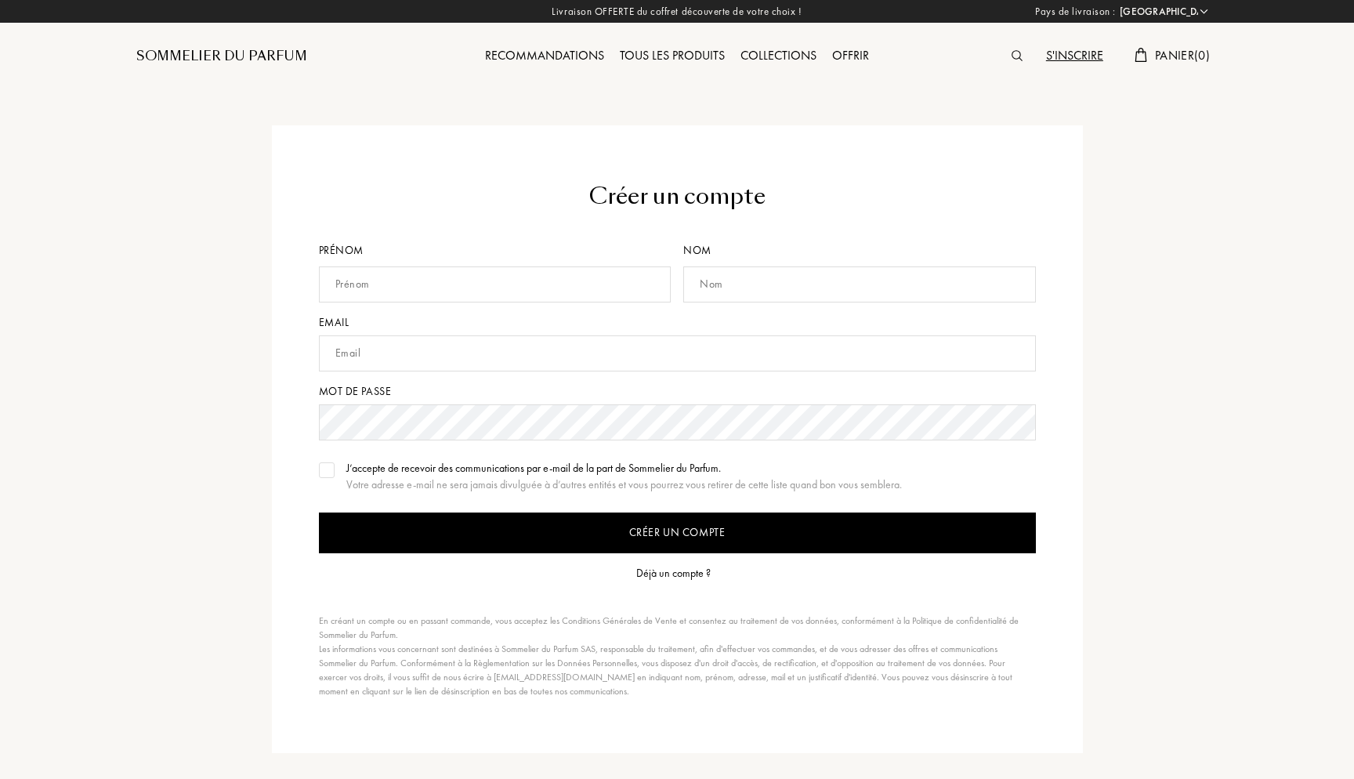
select select "FR"
click at [315, 469] on div "Créer un compte Prénom Nom Email Mot de passe J’accepte de recevoir des communi…" at bounding box center [675, 439] width 811 height 628
click at [328, 469] on img at bounding box center [324, 470] width 11 height 8
click at [277, 56] on div "Sommelier du Parfum" at bounding box center [219, 56] width 171 height 19
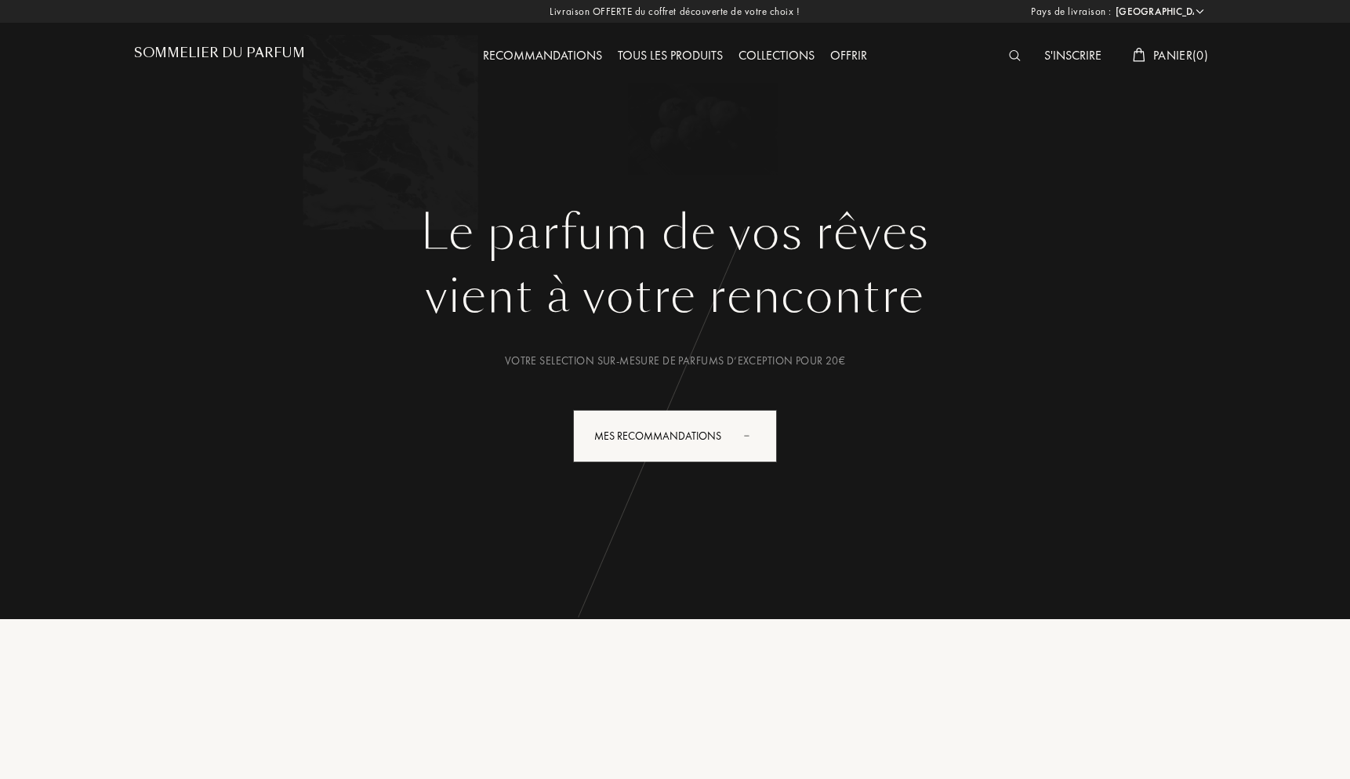
select select "FR"
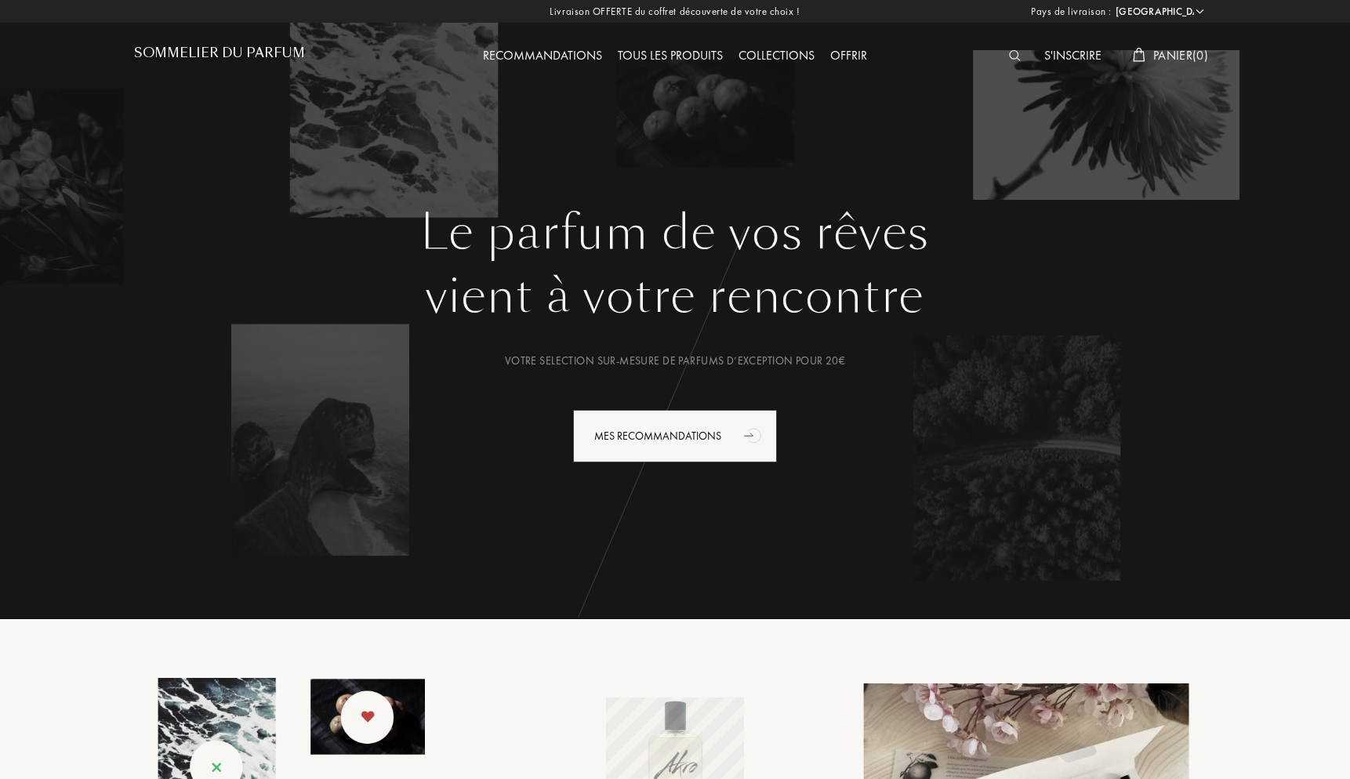
click at [687, 55] on div "Tous les produits" at bounding box center [670, 56] width 121 height 20
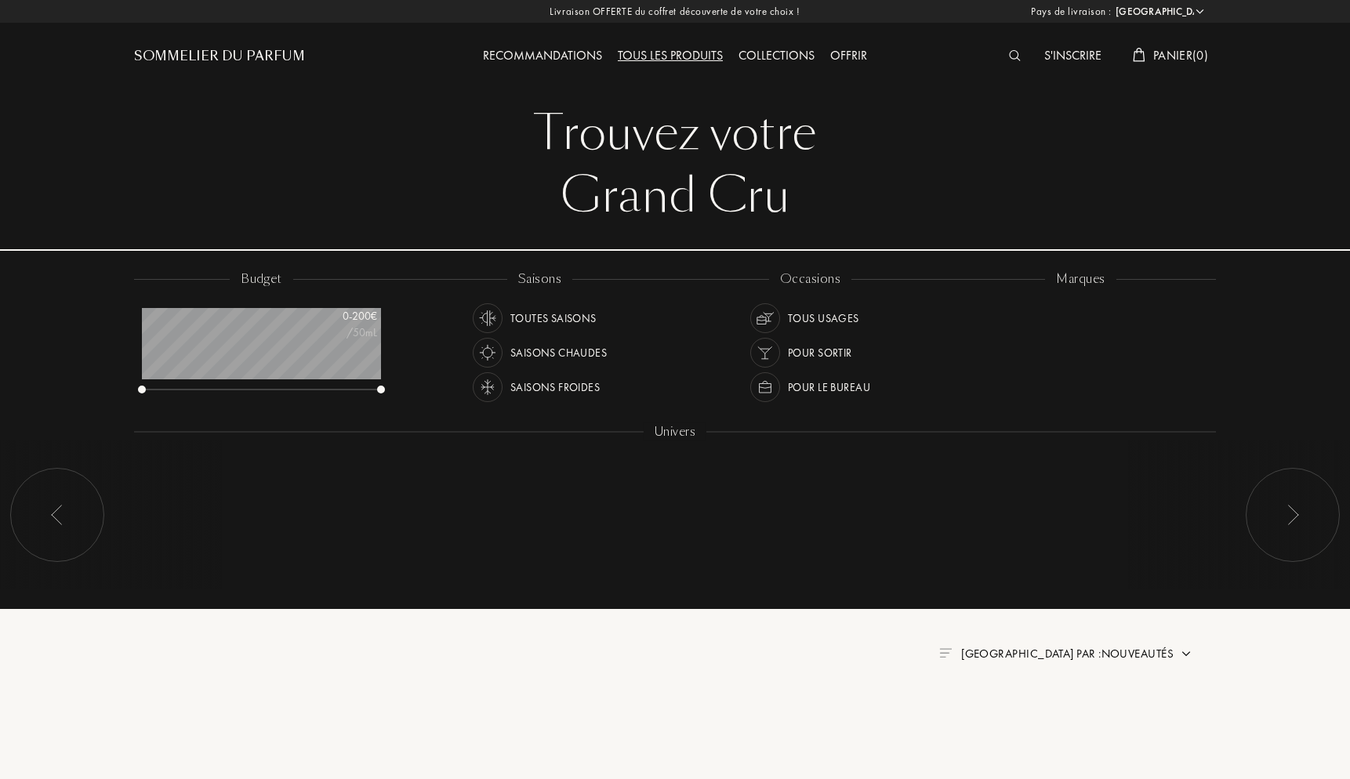
select select "FR"
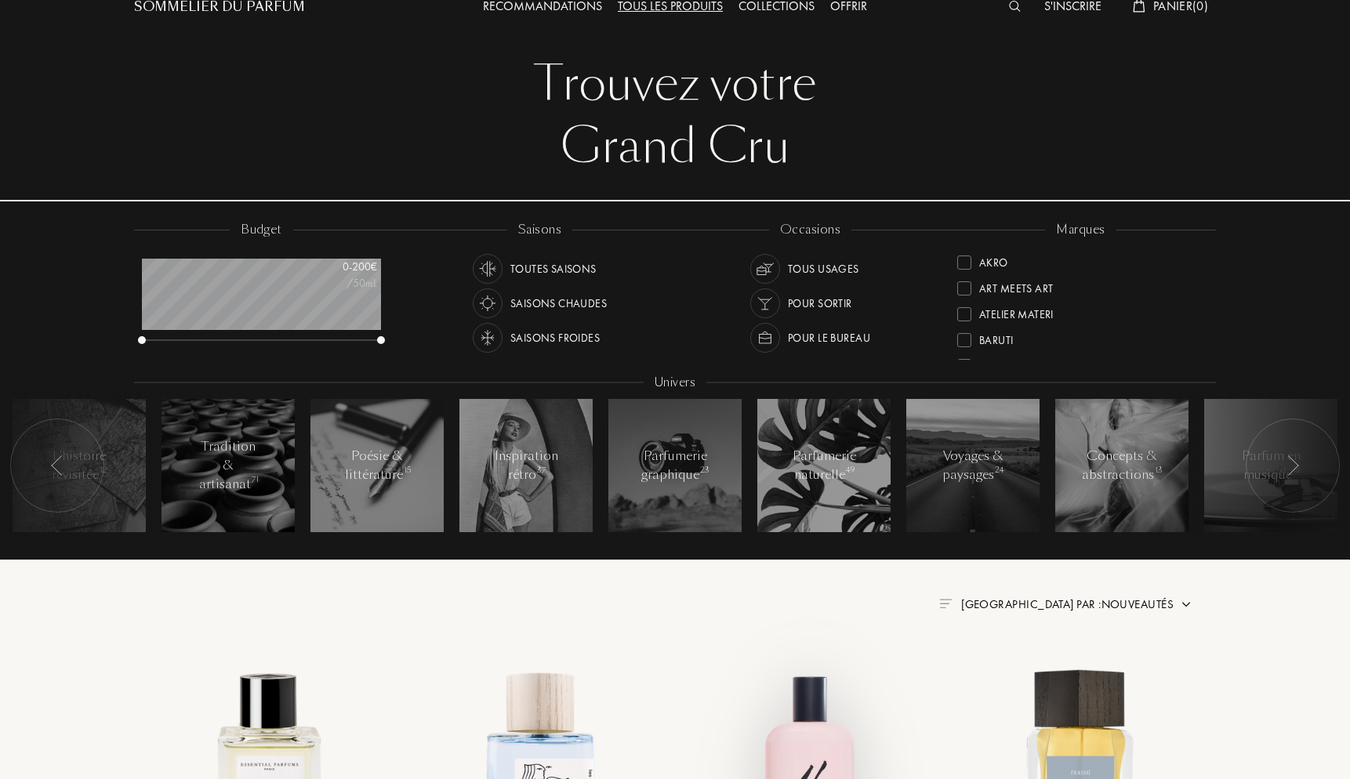
scroll to position [532, 0]
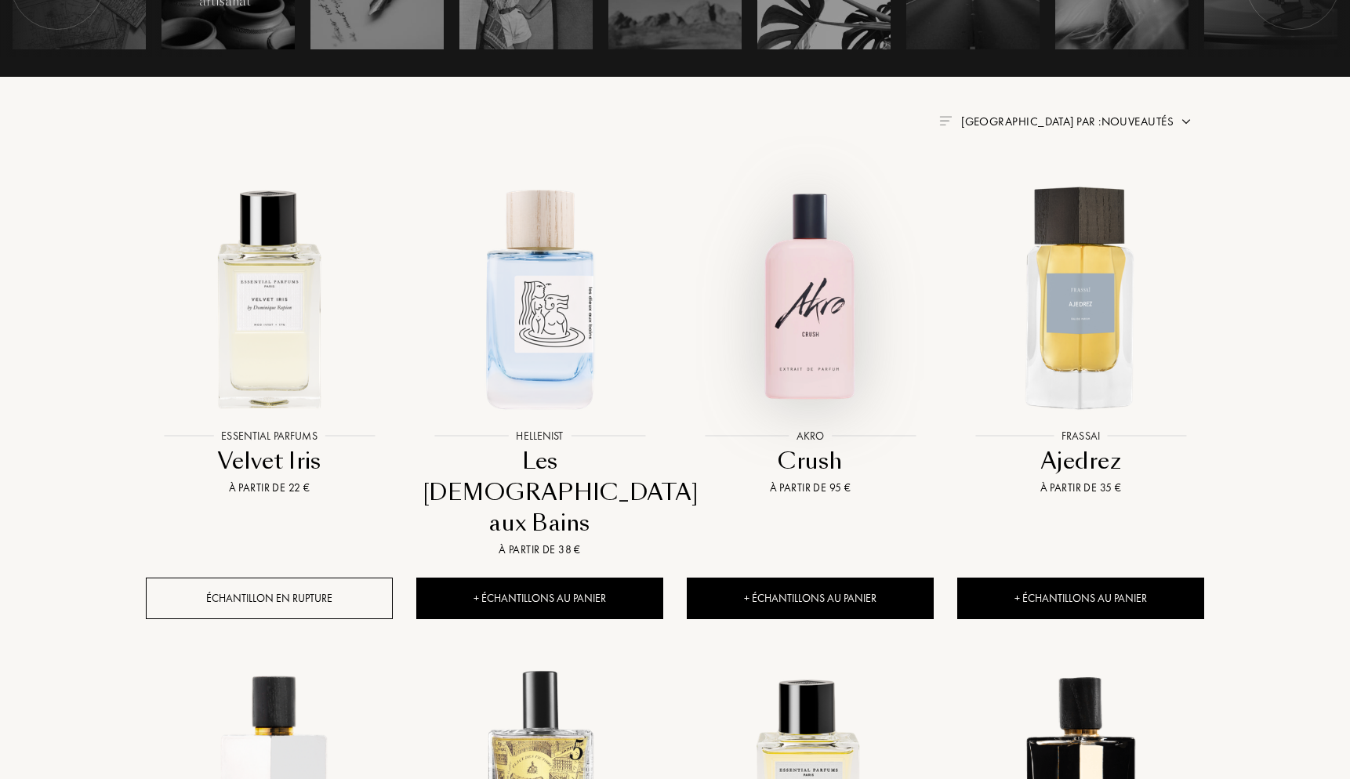
click at [812, 281] on img at bounding box center [810, 298] width 244 height 244
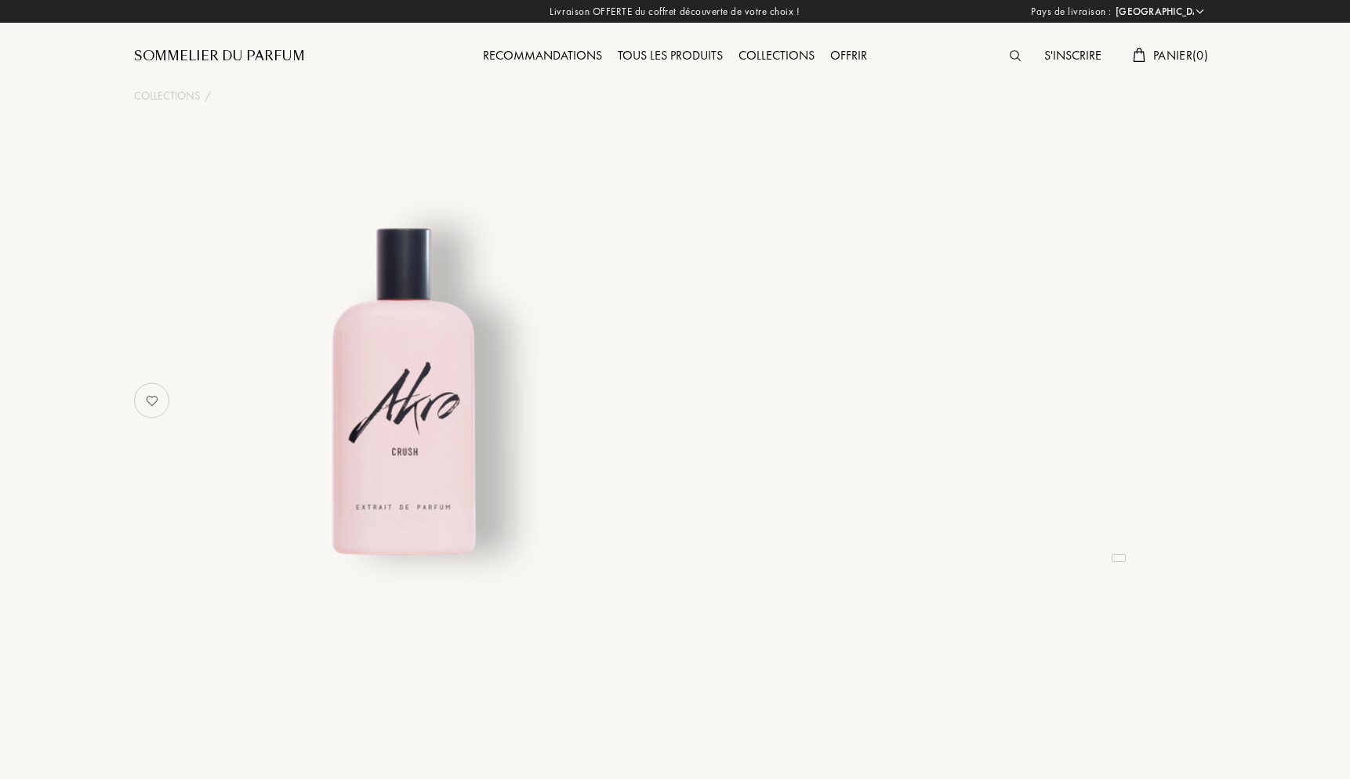
select select "FR"
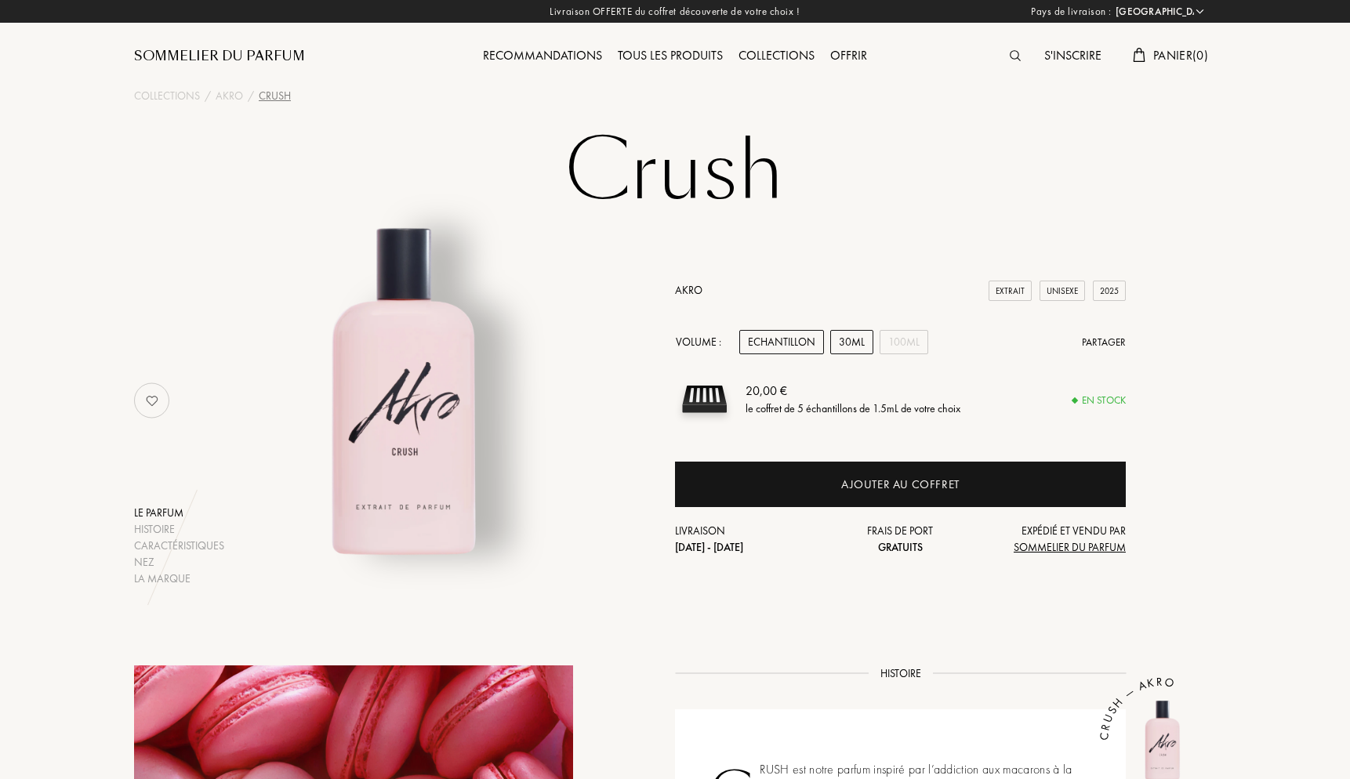
click at [849, 343] on div "30mL" at bounding box center [851, 342] width 43 height 24
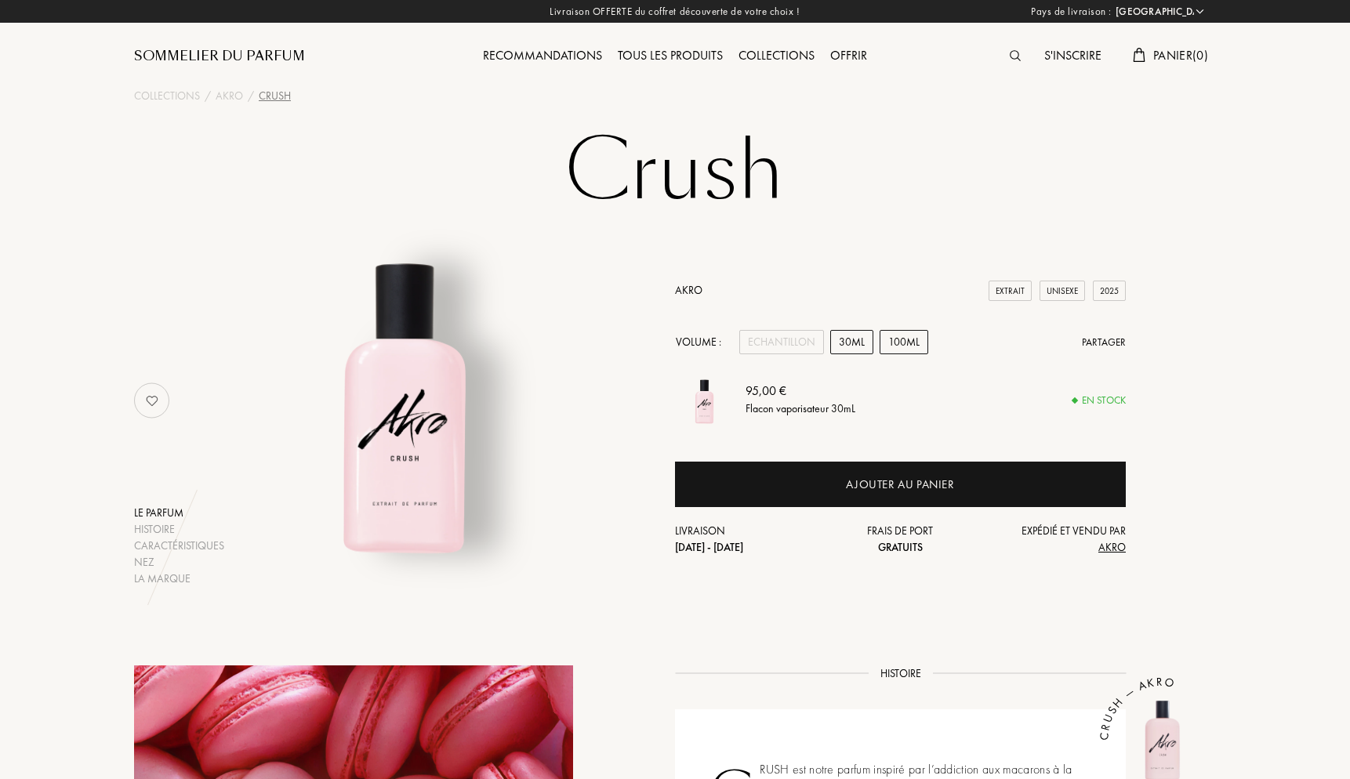
click at [894, 353] on div "100mL" at bounding box center [903, 342] width 49 height 24
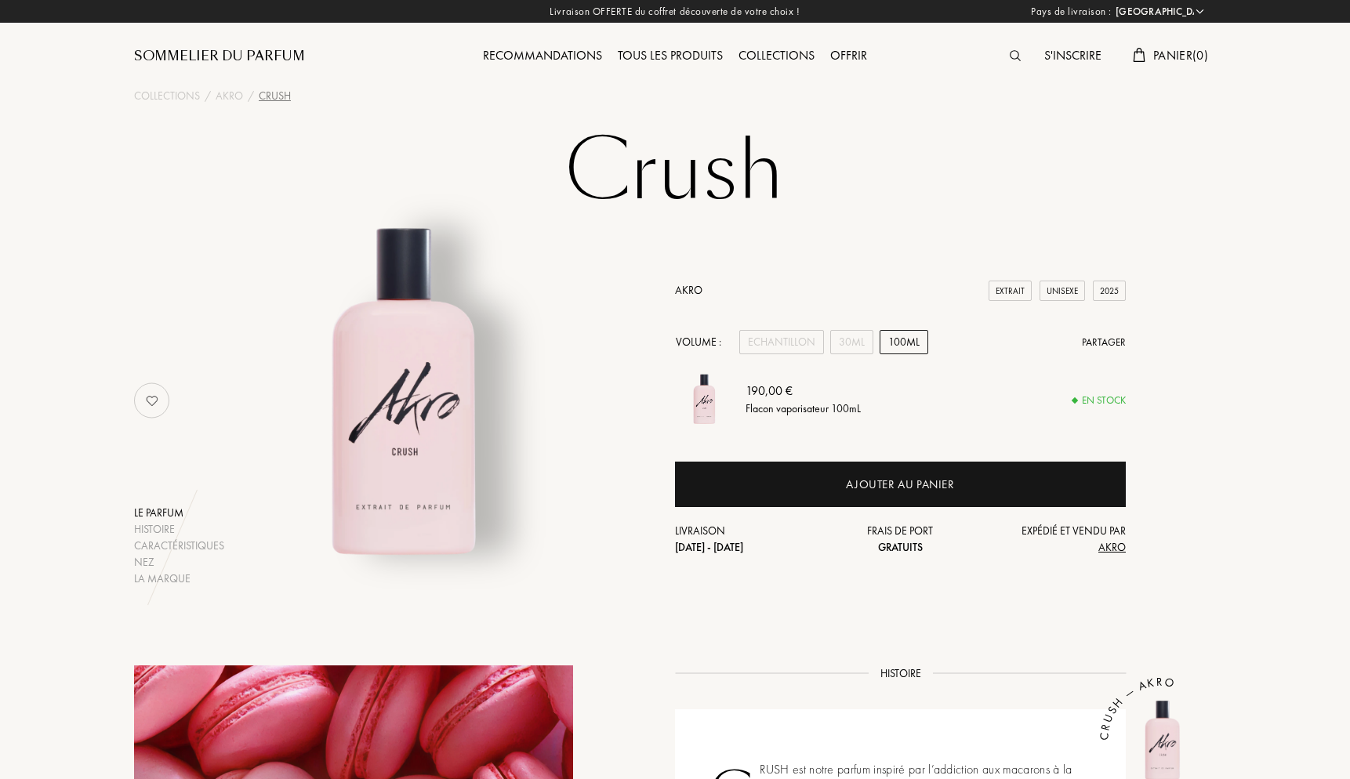
click at [165, 397] on img at bounding box center [151, 400] width 31 height 31
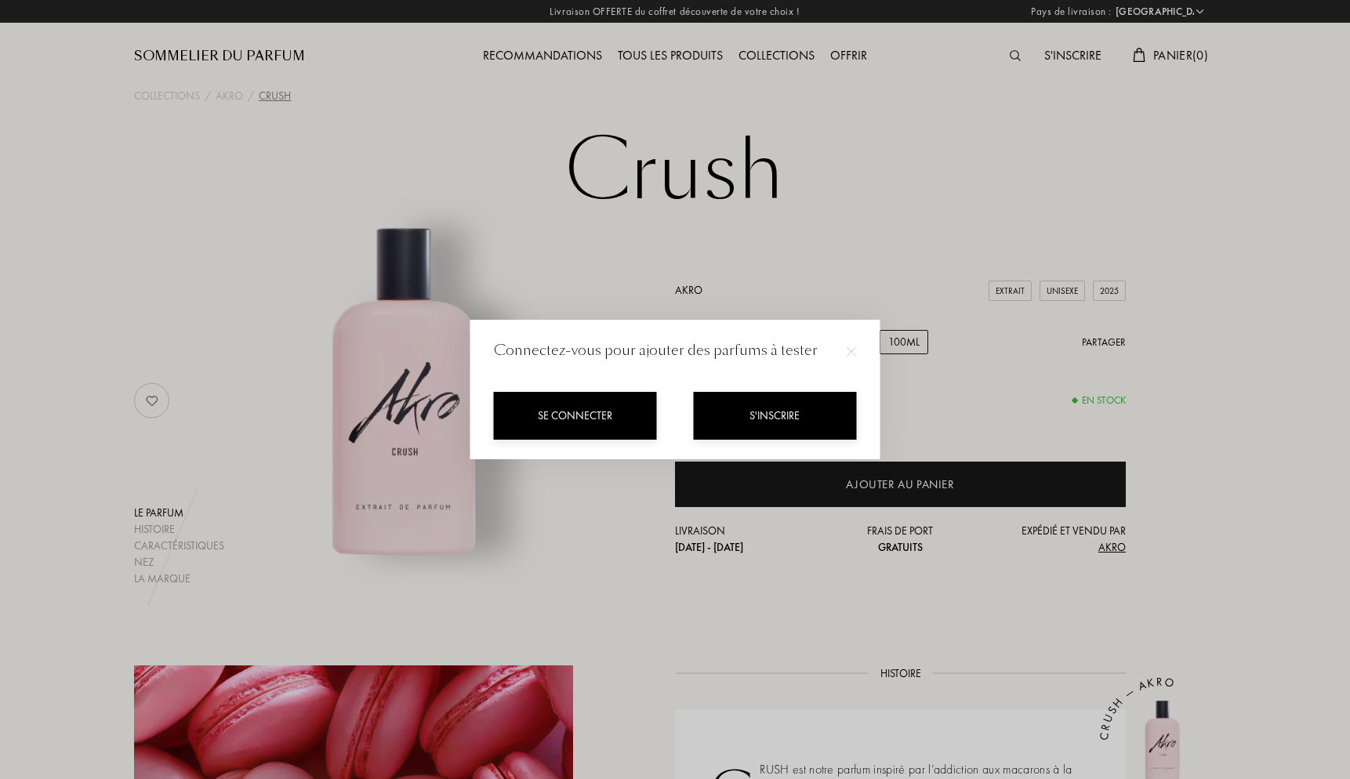
click at [651, 439] on div "Se connecter" at bounding box center [575, 416] width 163 height 48
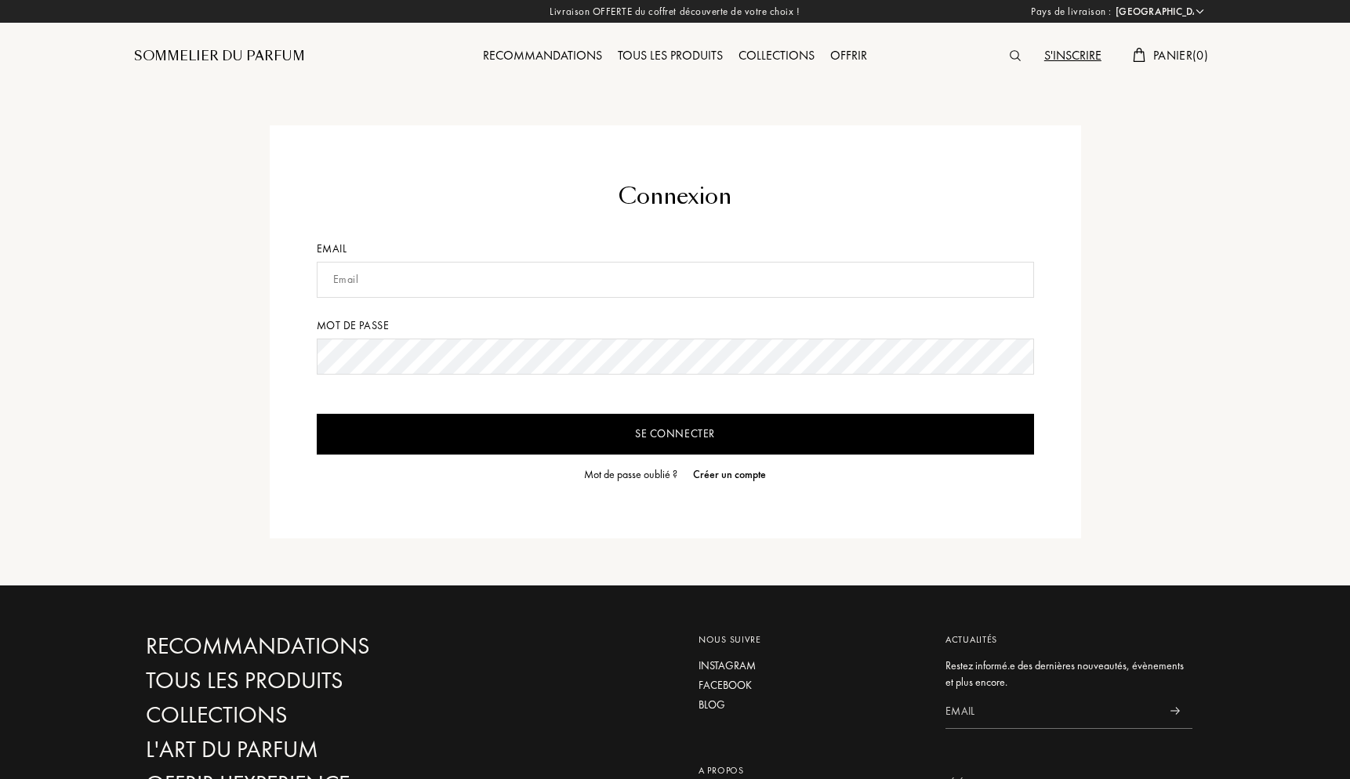
select select "FR"
click at [1010, 53] on img at bounding box center [1015, 55] width 11 height 11
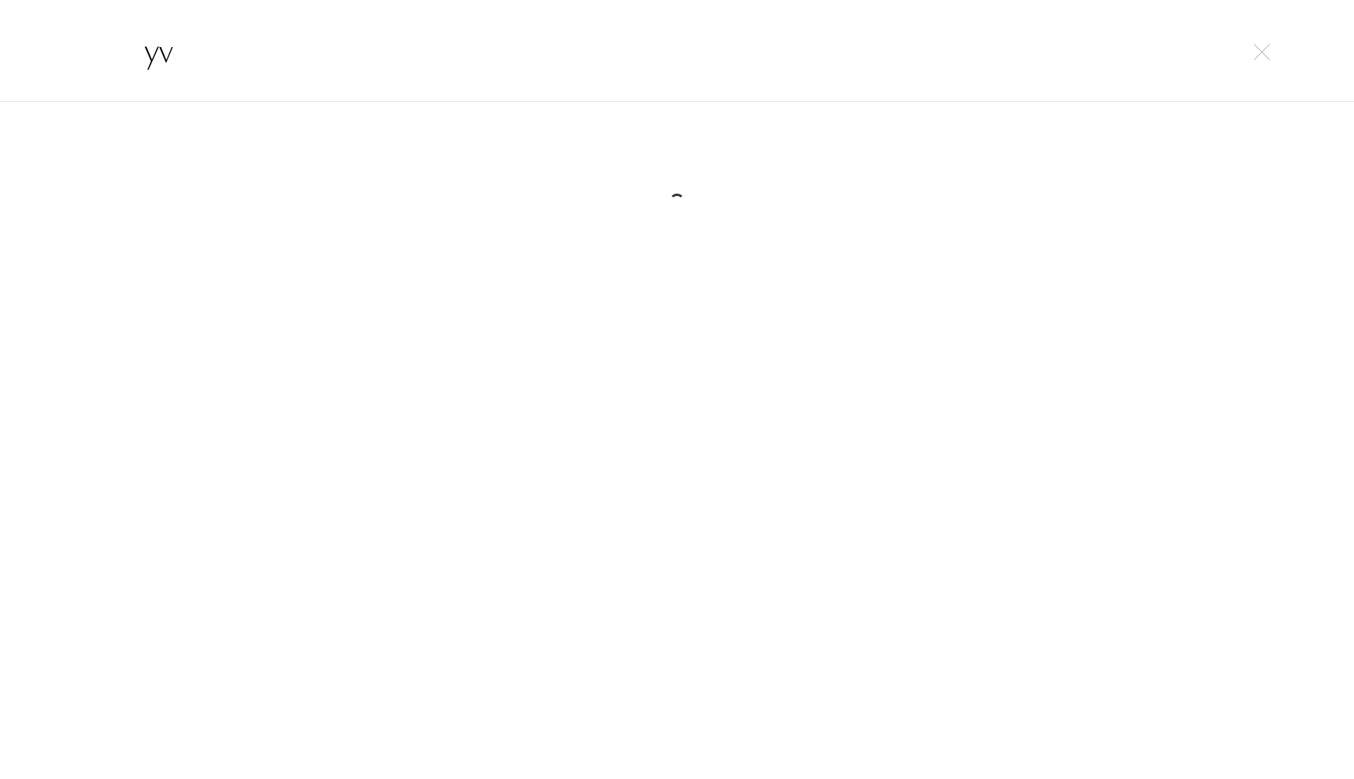
type input "y"
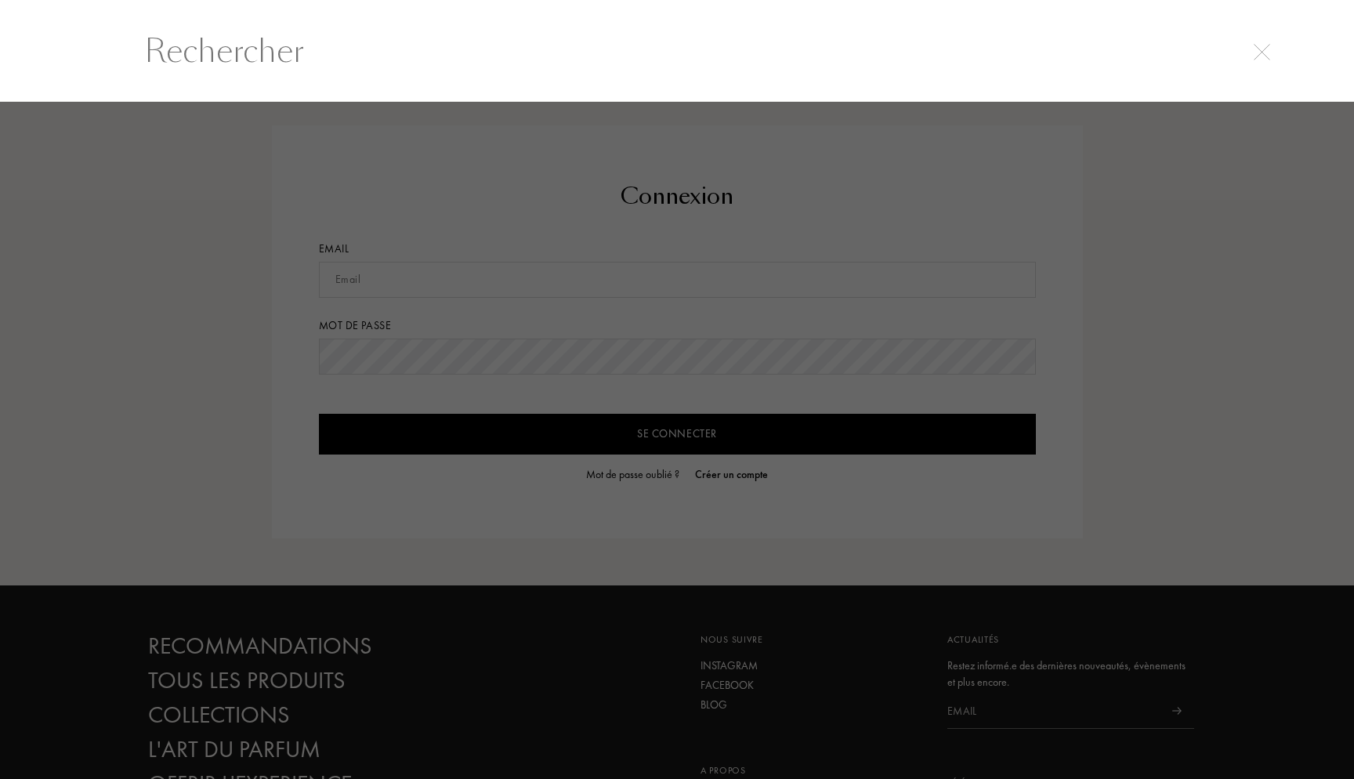
click at [886, 128] on div at bounding box center [677, 441] width 1354 height 678
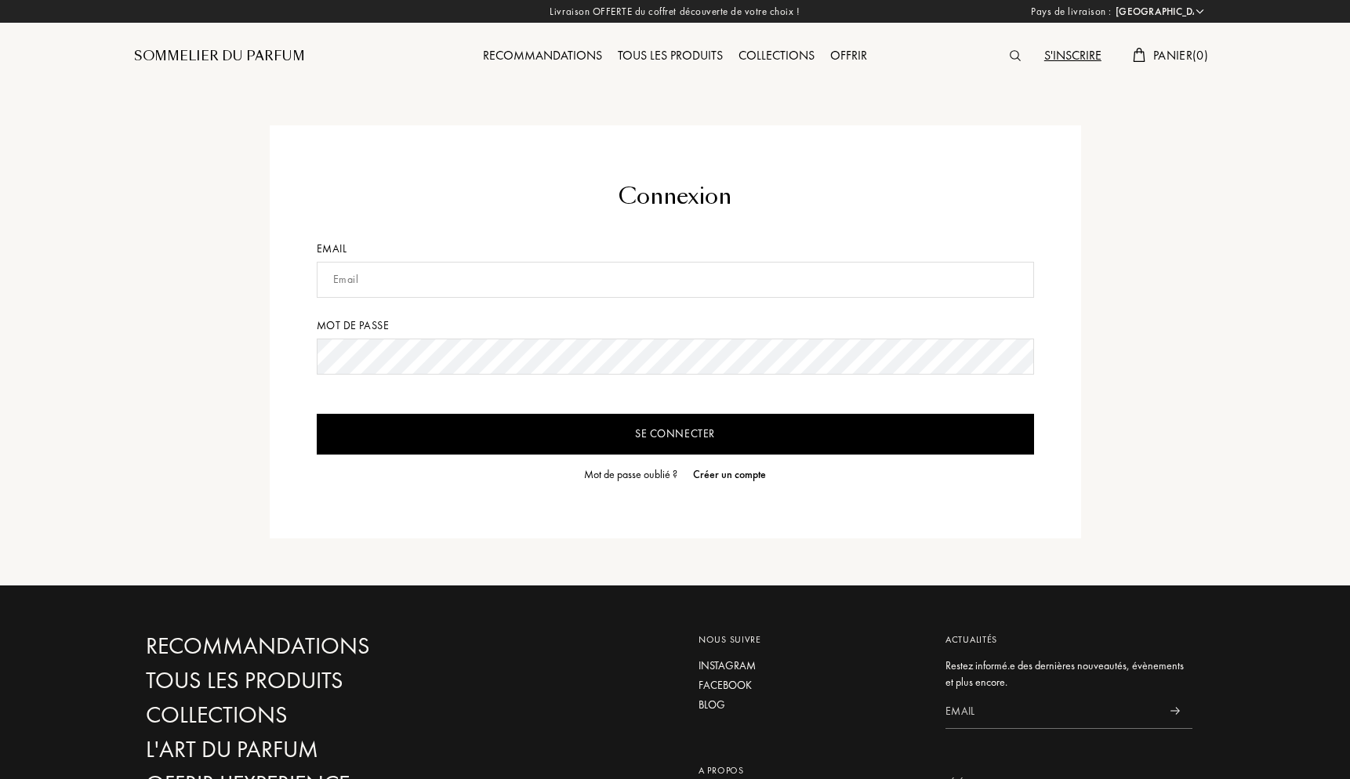
click at [237, 47] on div "Sommelier du Parfum" at bounding box center [219, 56] width 171 height 19
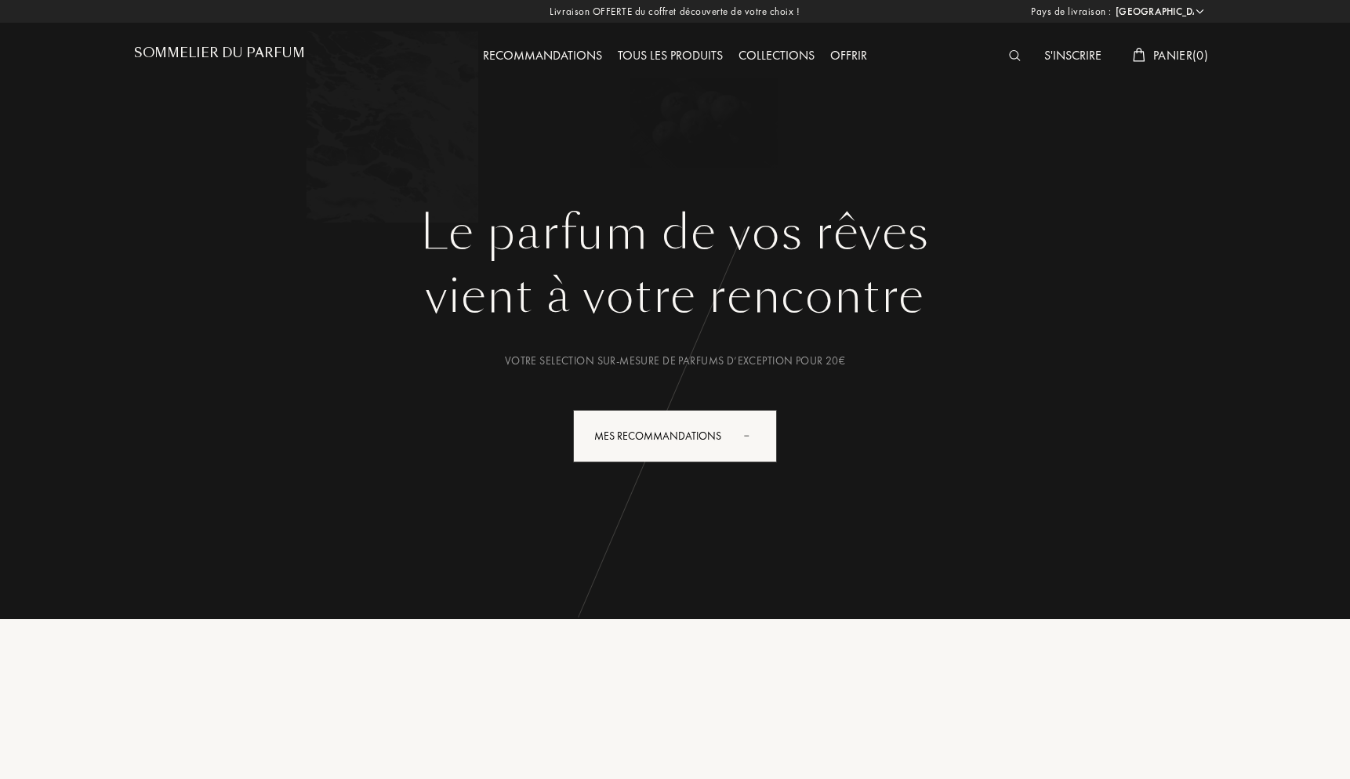
select select "FR"
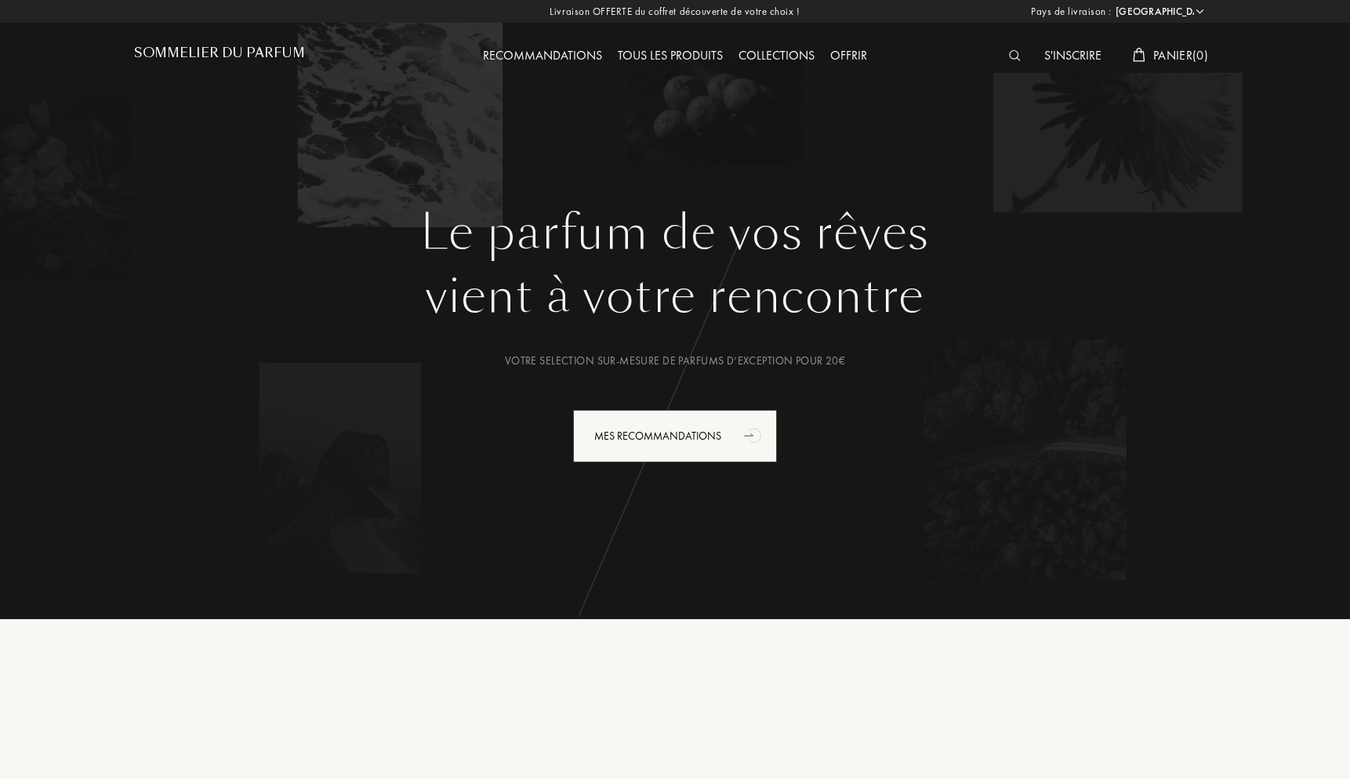
click at [1009, 60] on img at bounding box center [1015, 55] width 12 height 11
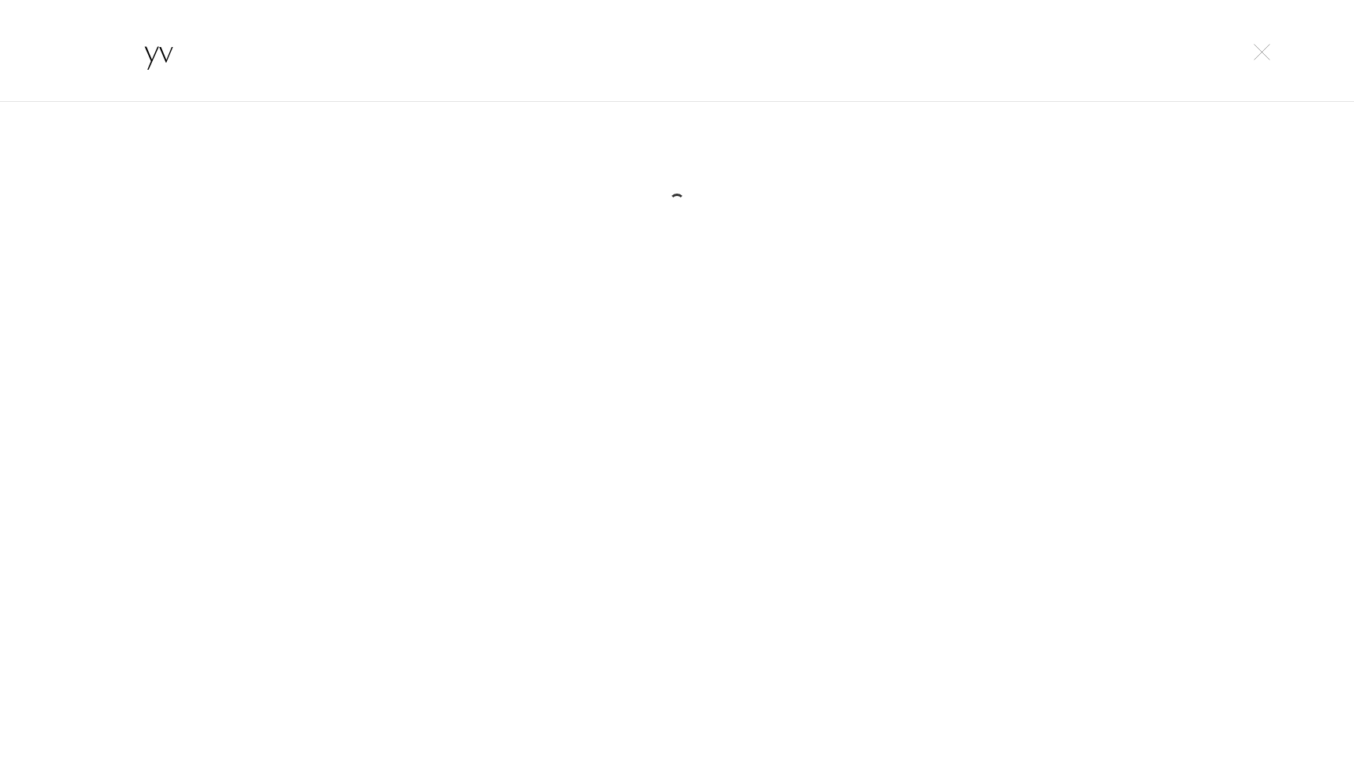
type input "y"
type input "n"
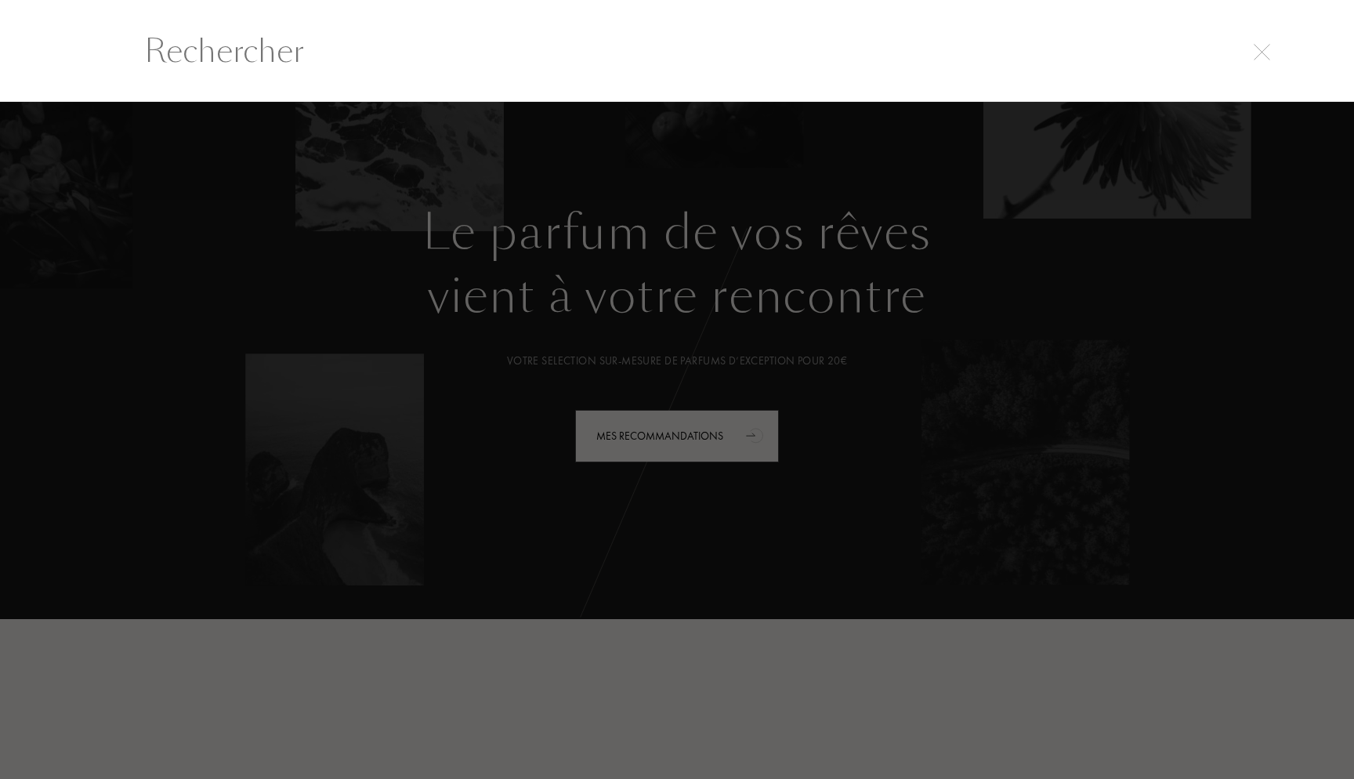
click at [854, 259] on div at bounding box center [677, 441] width 1354 height 678
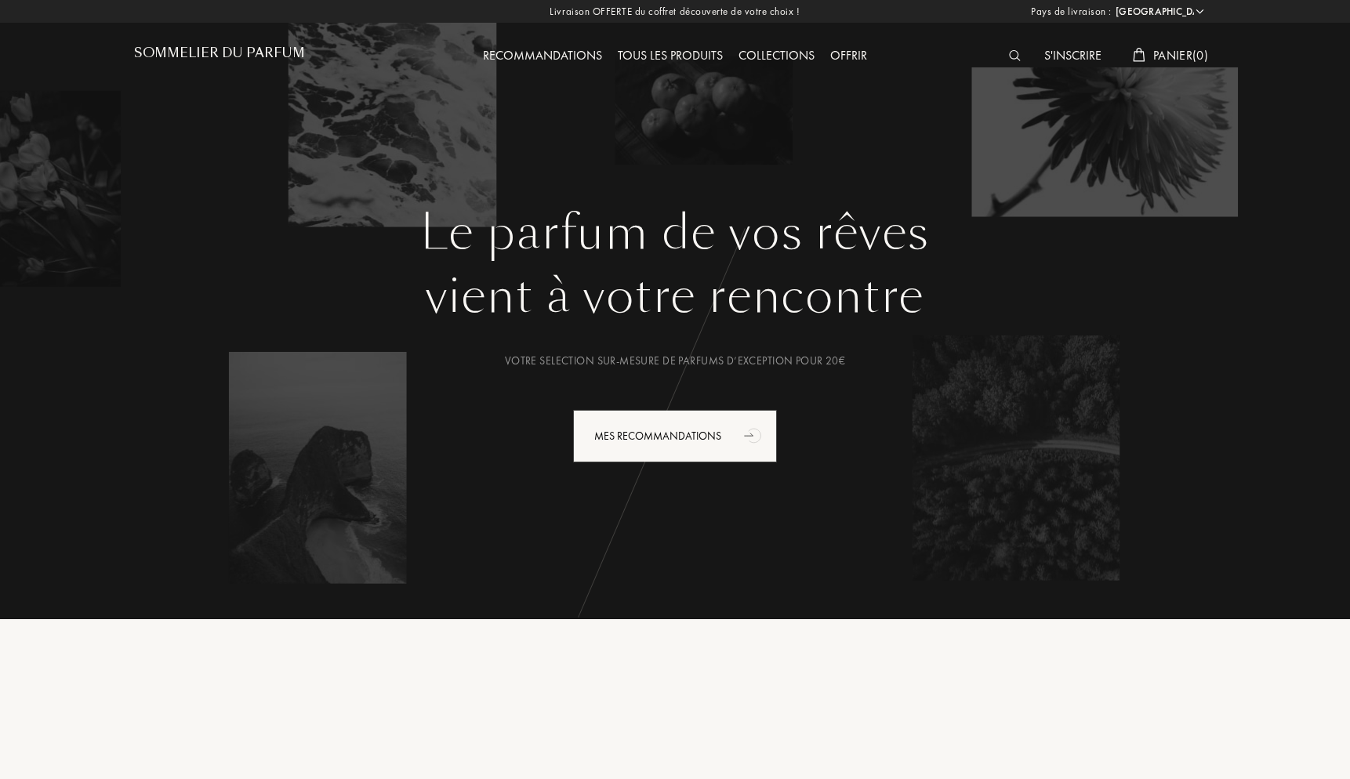
click at [661, 61] on div "Tous les produits" at bounding box center [670, 56] width 121 height 20
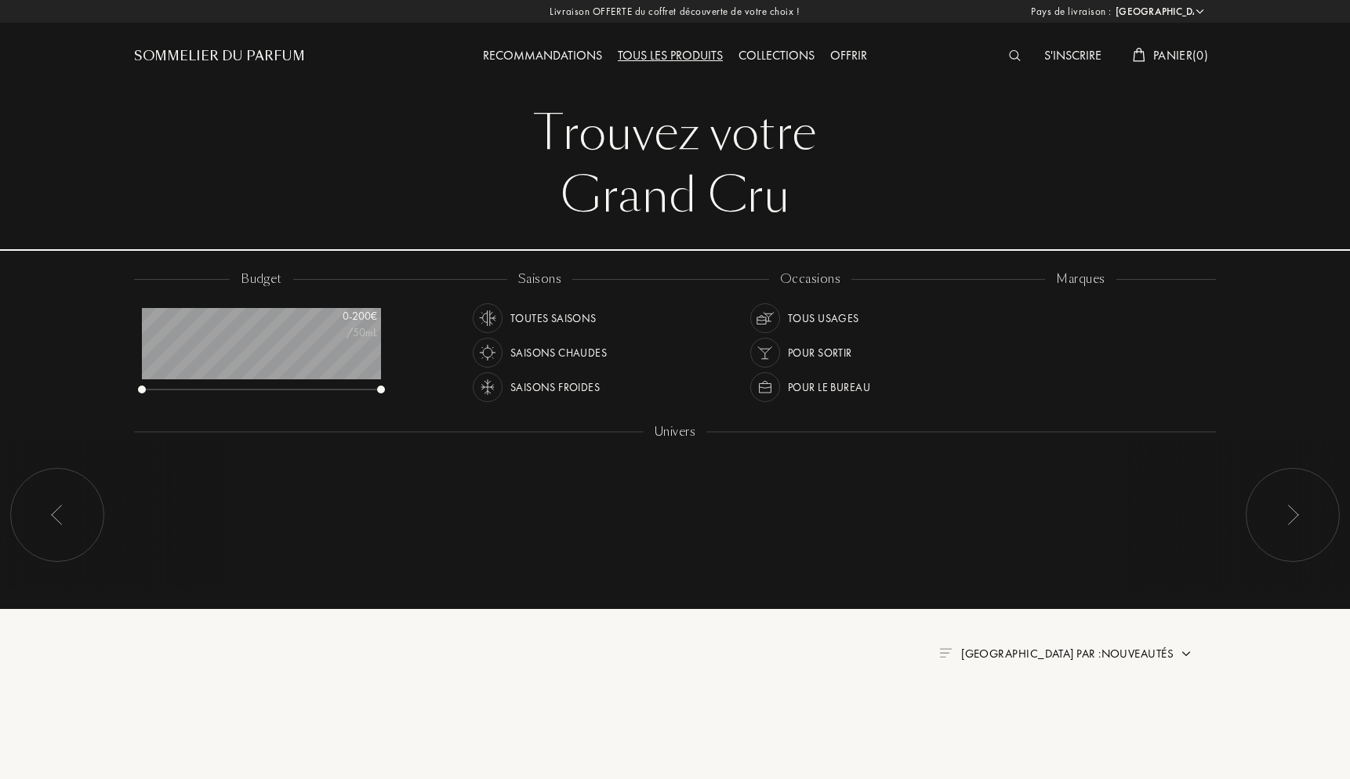
select select "FR"
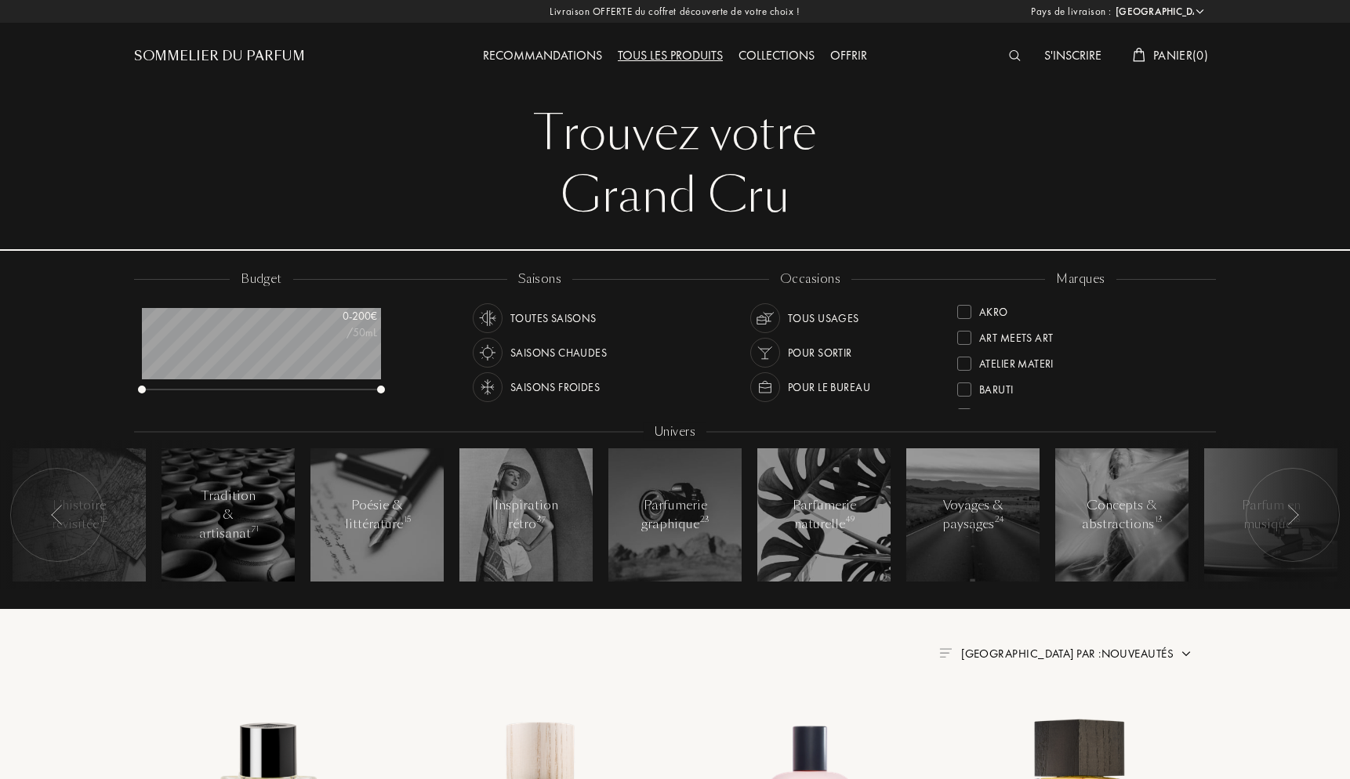
click at [274, 56] on div "Sommelier du Parfum" at bounding box center [219, 56] width 171 height 19
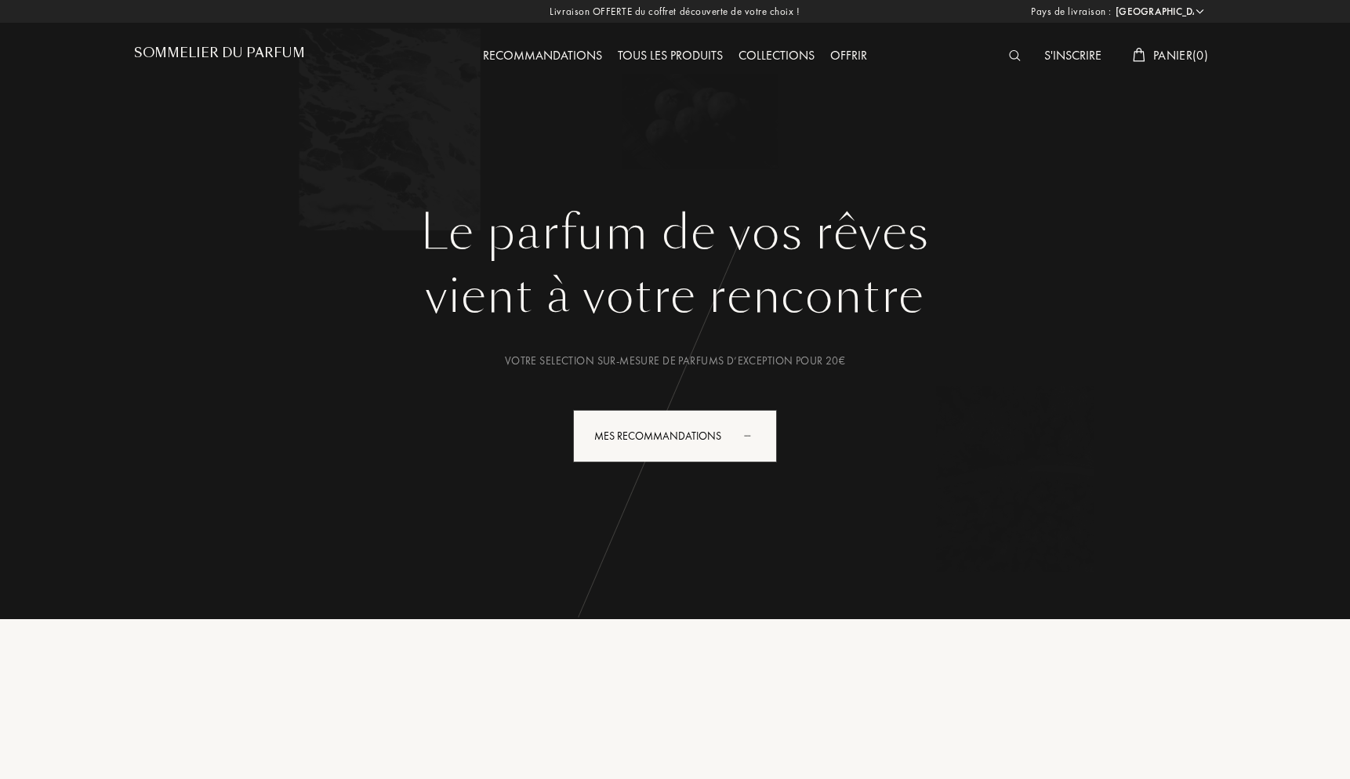
select select "FR"
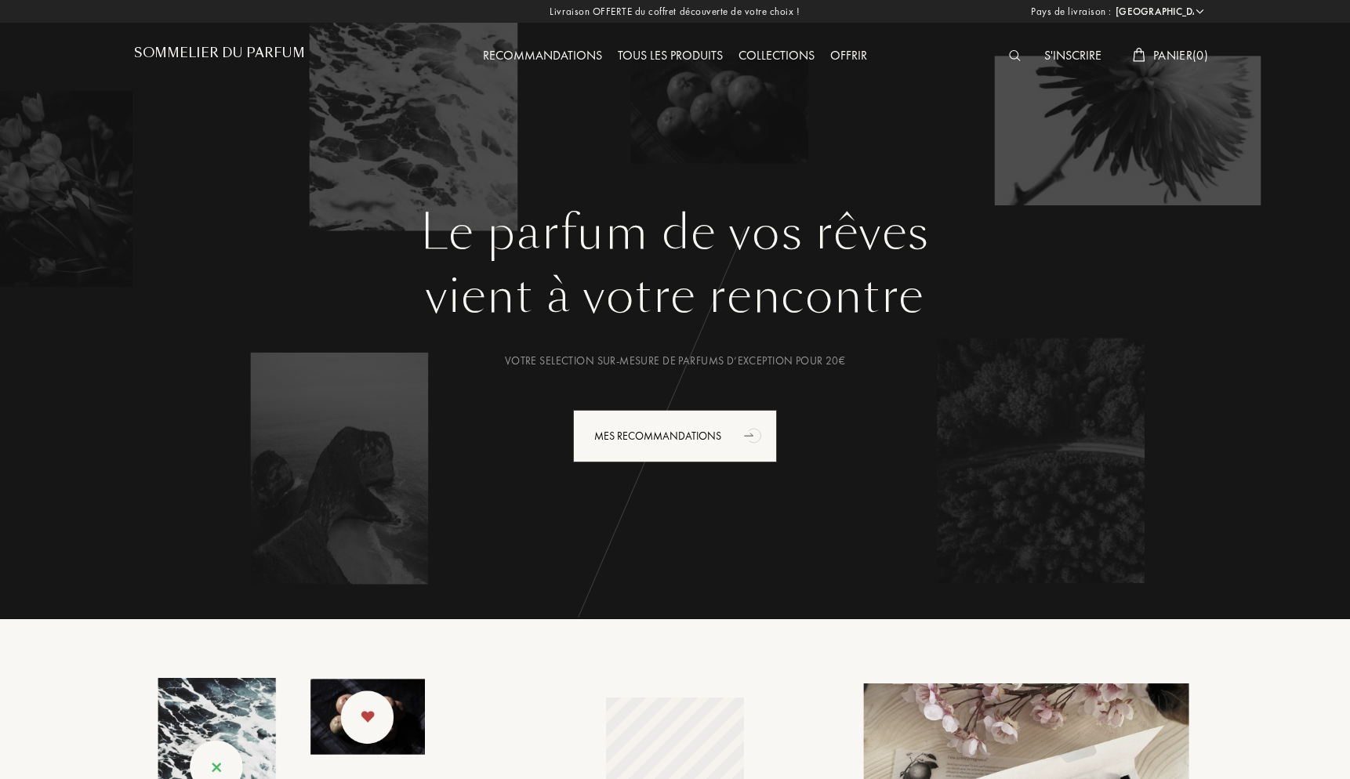
click at [1018, 37] on div "S'inscrire Panier ( 0 )" at bounding box center [1080, 43] width 270 height 86
click at [1015, 53] on img at bounding box center [1015, 55] width 12 height 11
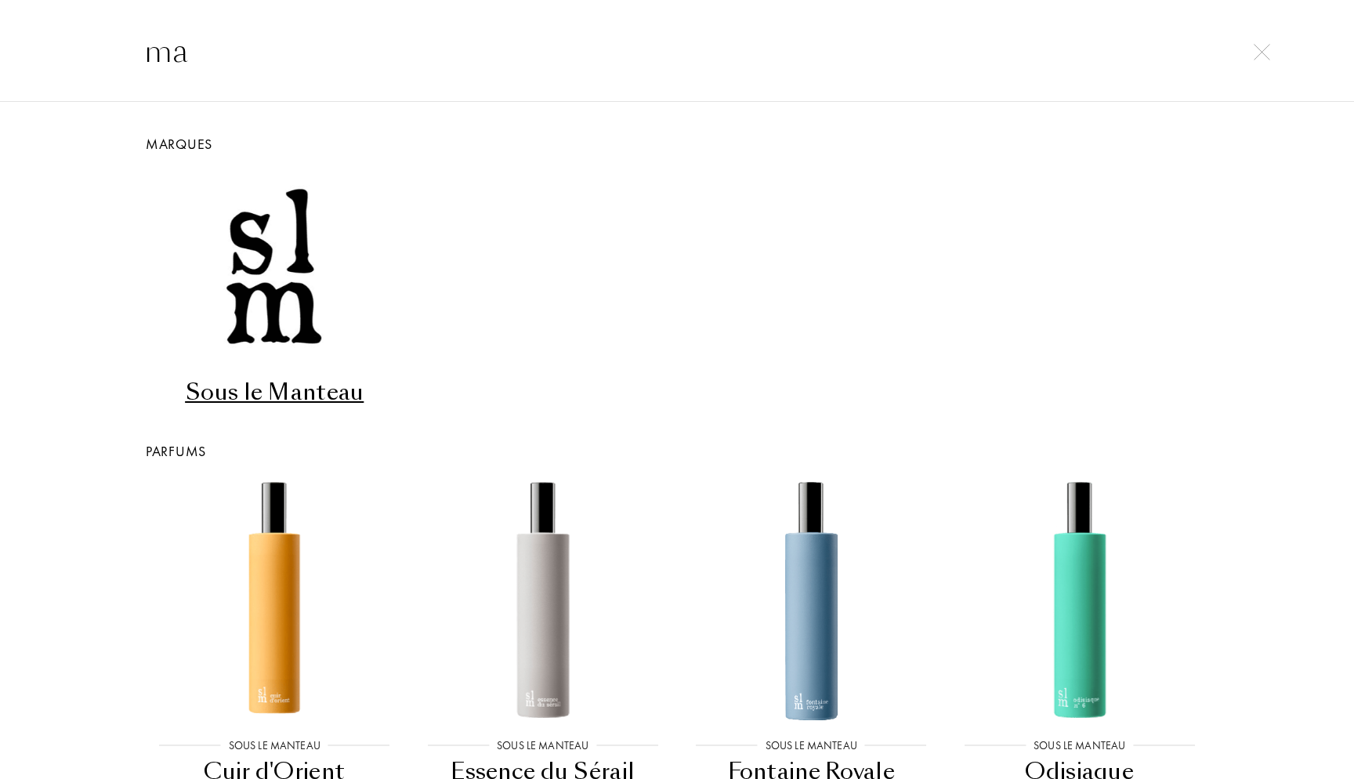
type input "m"
